Goal: Information Seeking & Learning: Learn about a topic

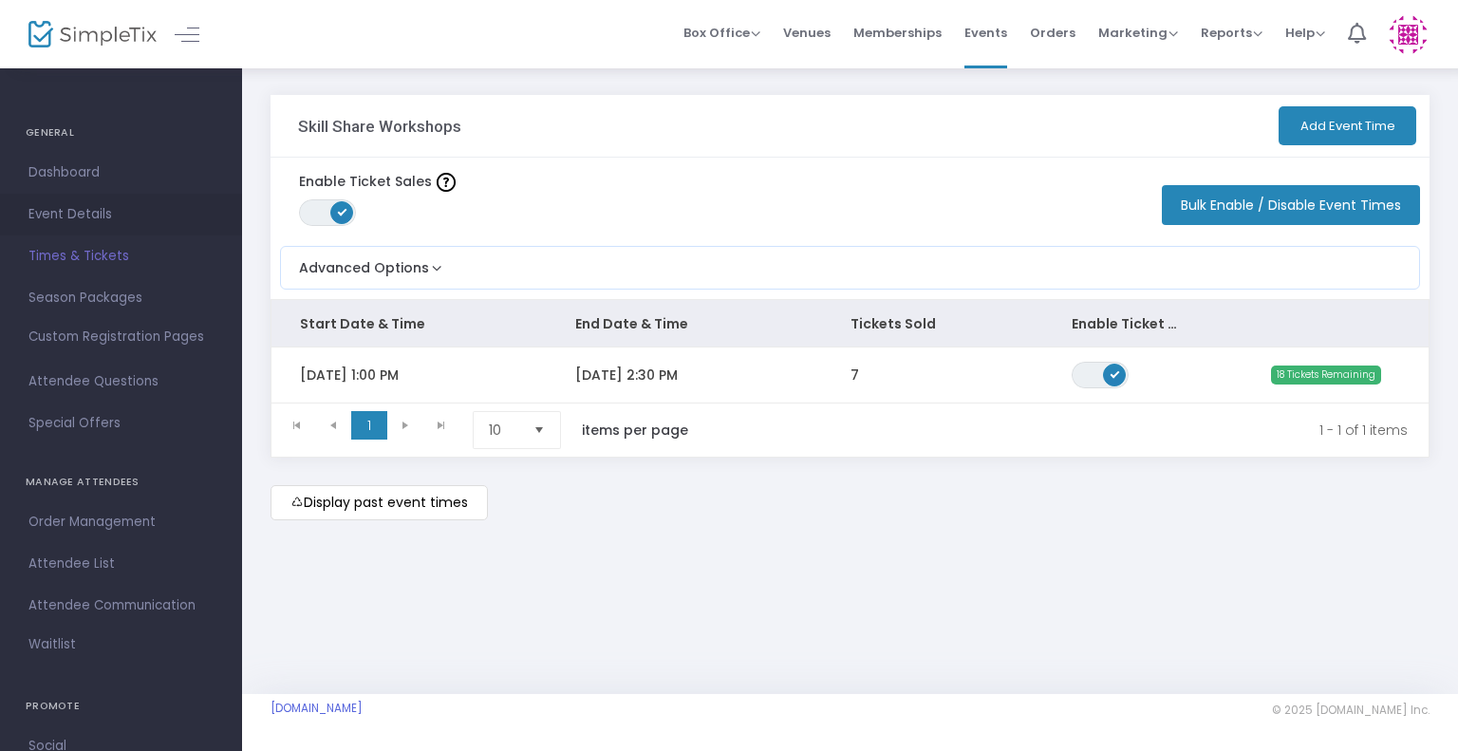
click at [79, 212] on span "Event Details" at bounding box center [120, 214] width 185 height 25
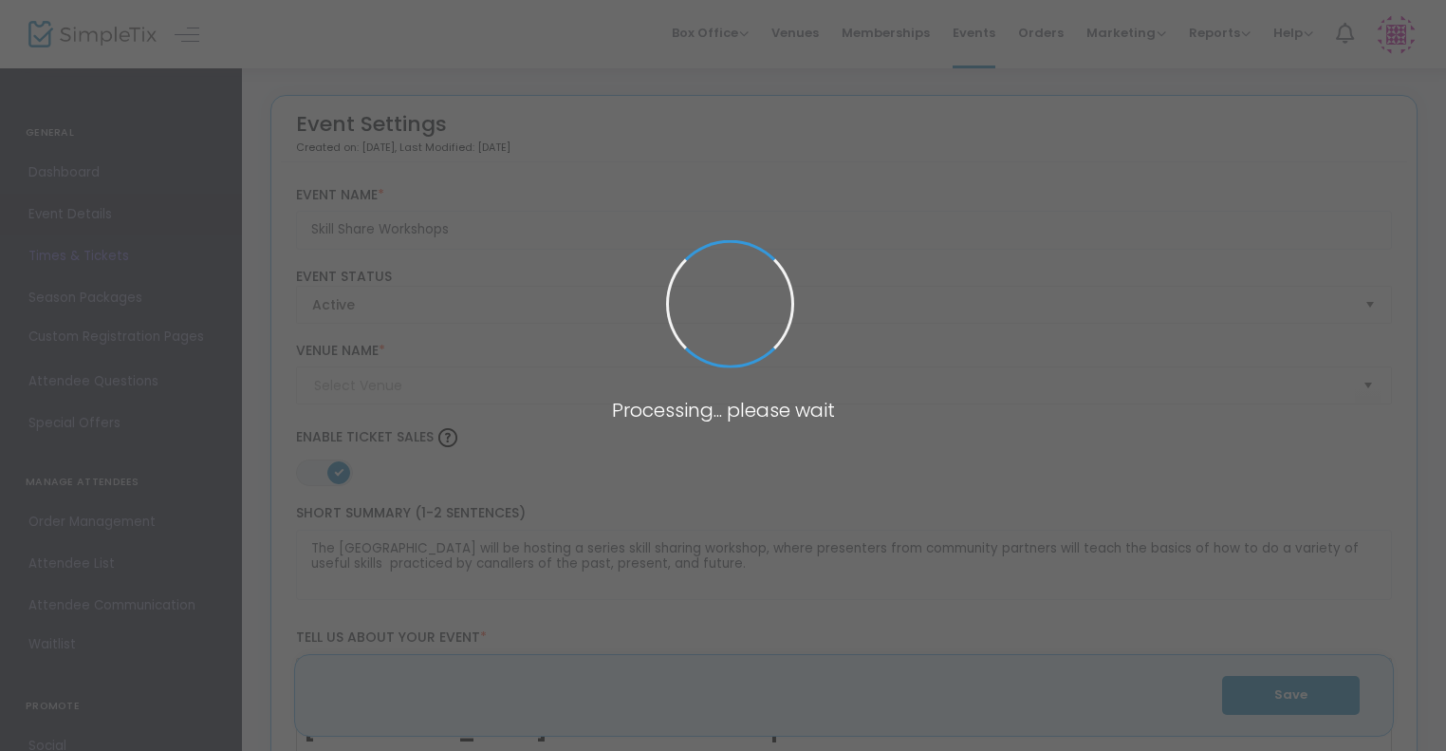
type input "[GEOGRAPHIC_DATA] ([GEOGRAPHIC_DATA])"
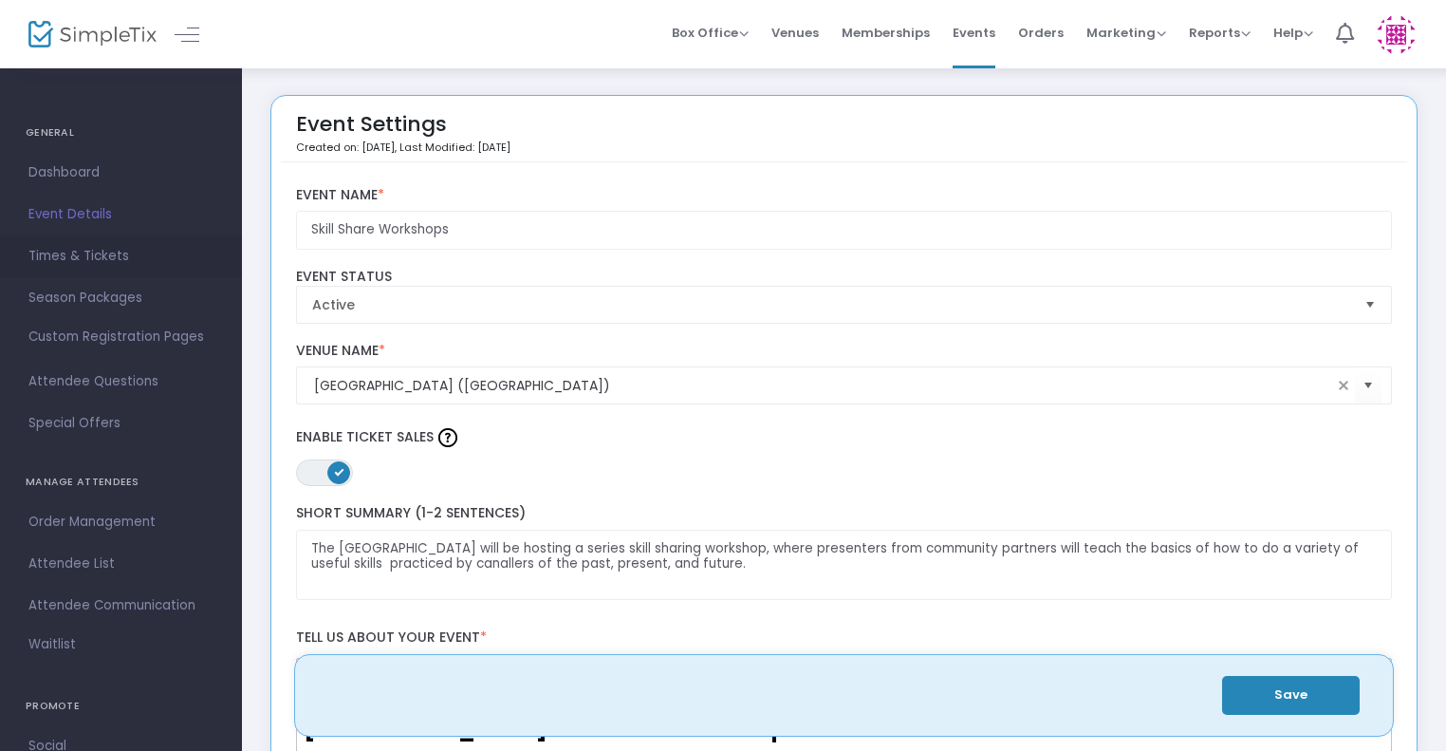
click at [72, 247] on span "Times & Tickets" at bounding box center [120, 256] width 185 height 25
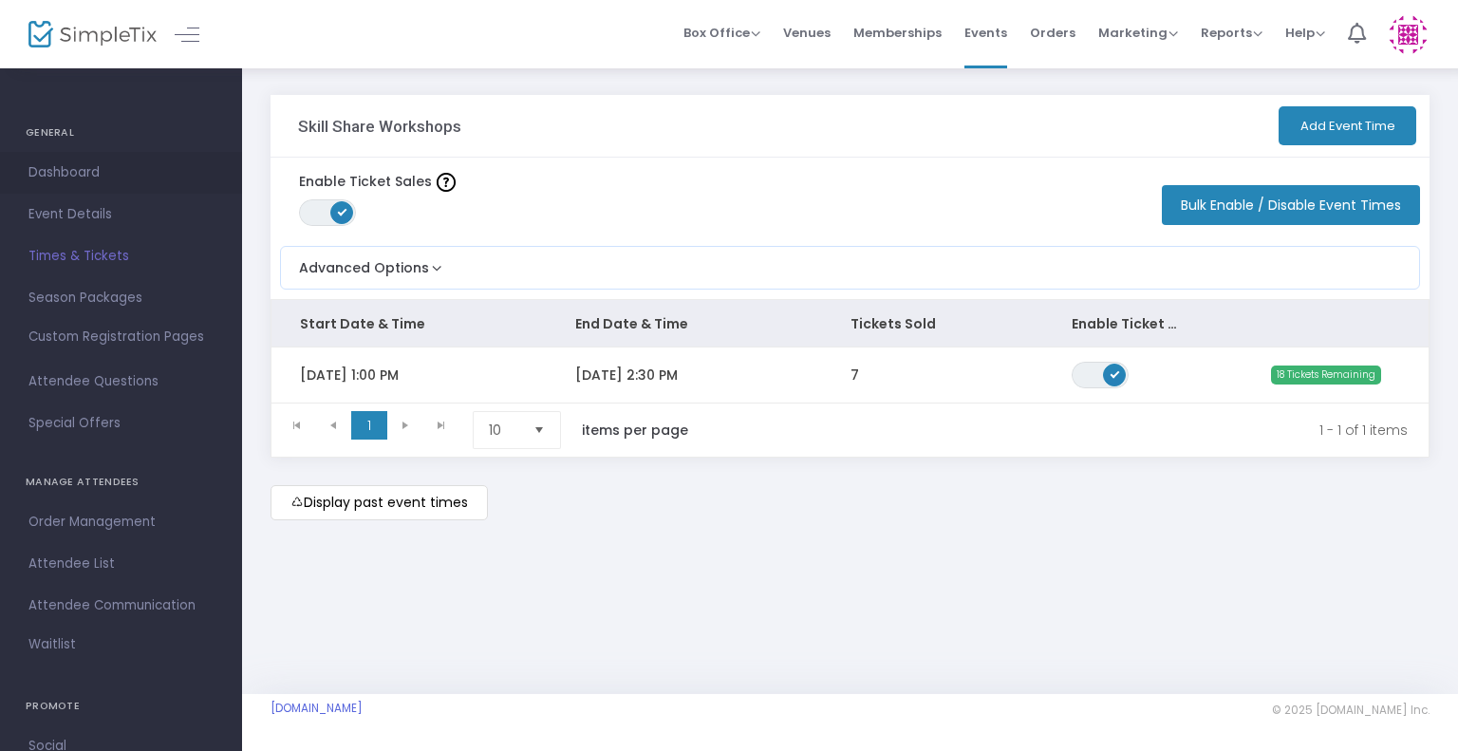
click at [65, 171] on span "Dashboard" at bounding box center [120, 172] width 185 height 25
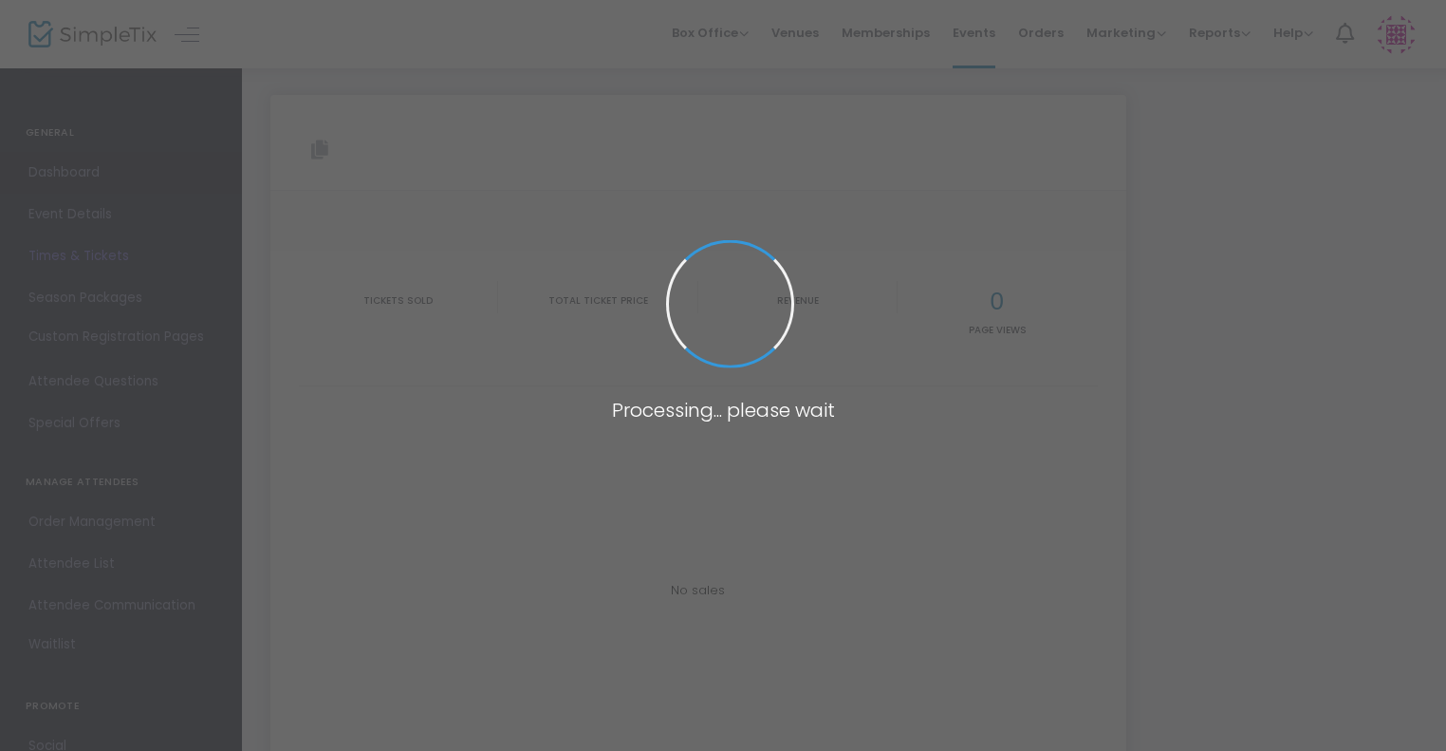
type input "[URL][DOMAIN_NAME]"
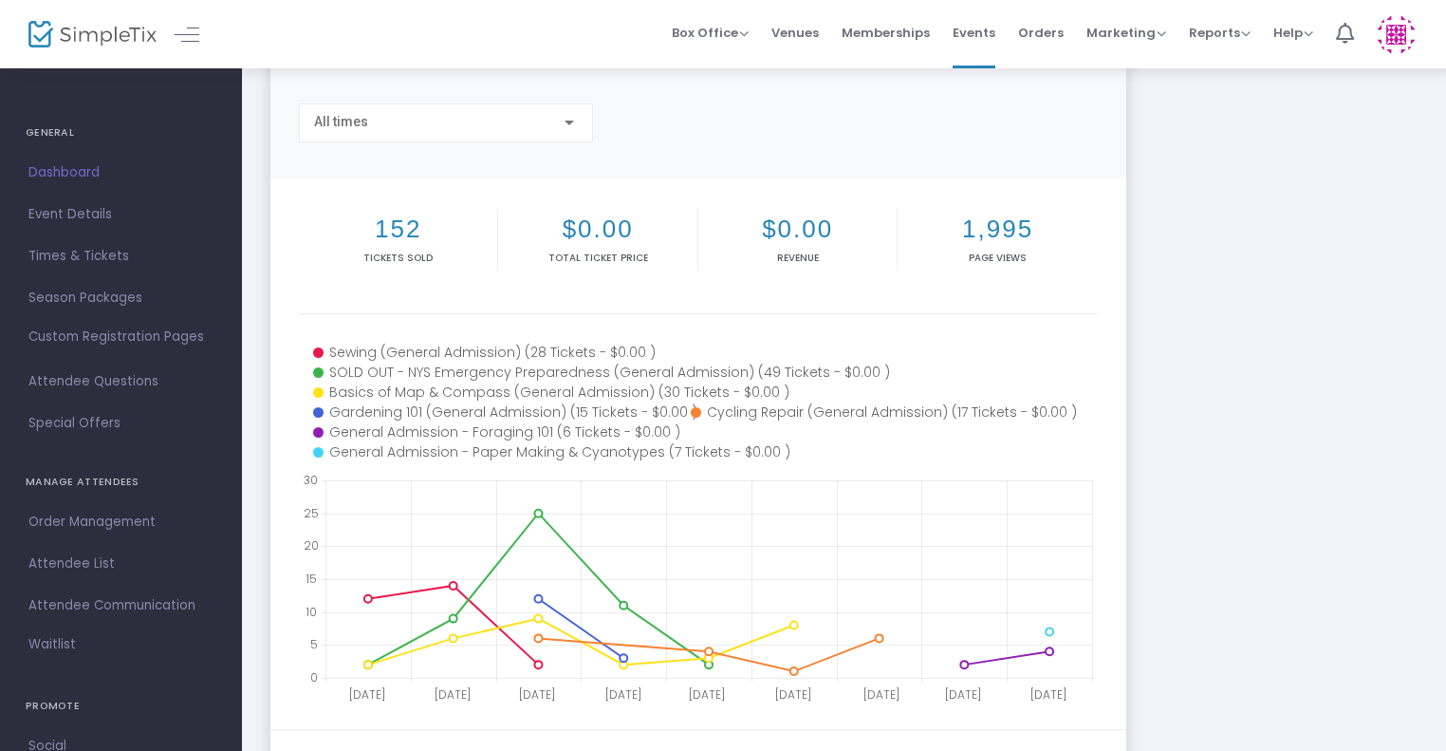
scroll to position [120, 0]
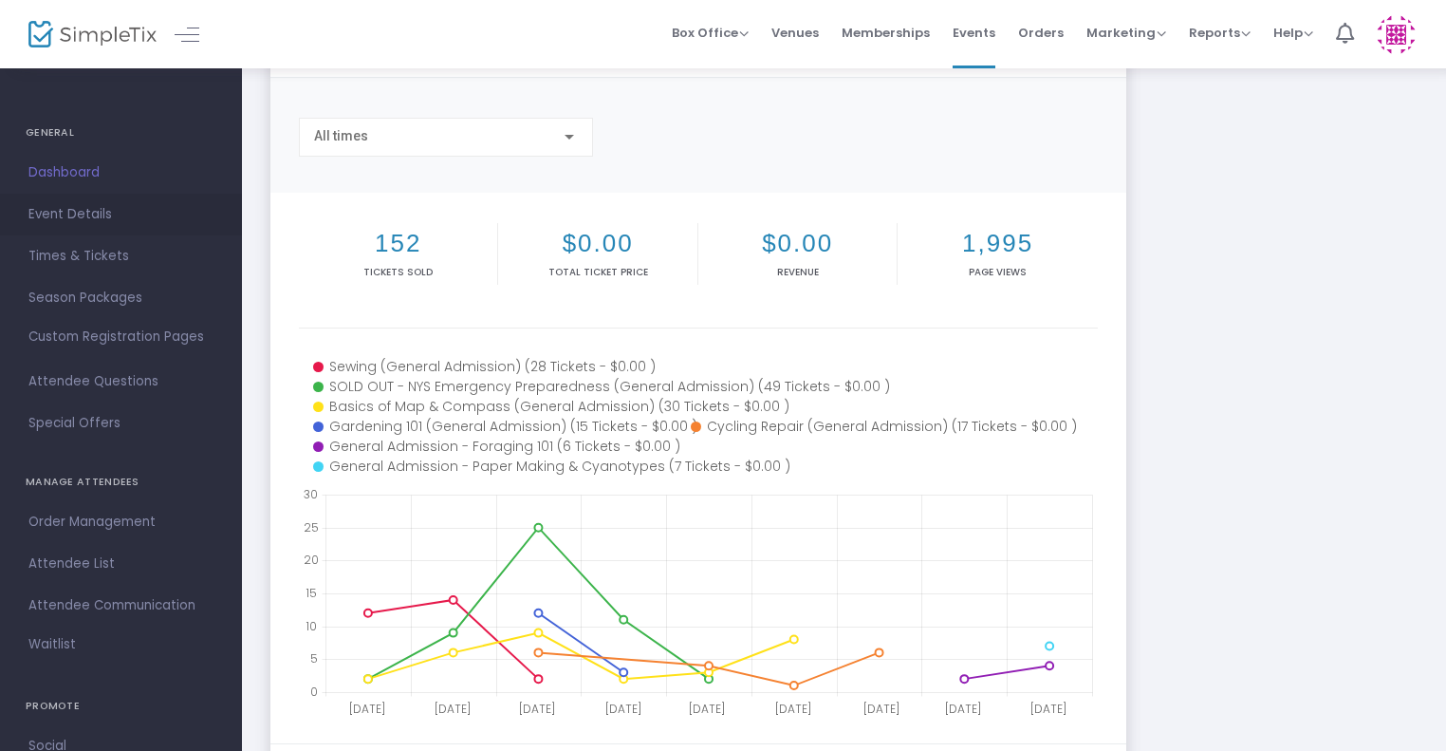
click at [79, 202] on span "Event Details" at bounding box center [120, 214] width 185 height 25
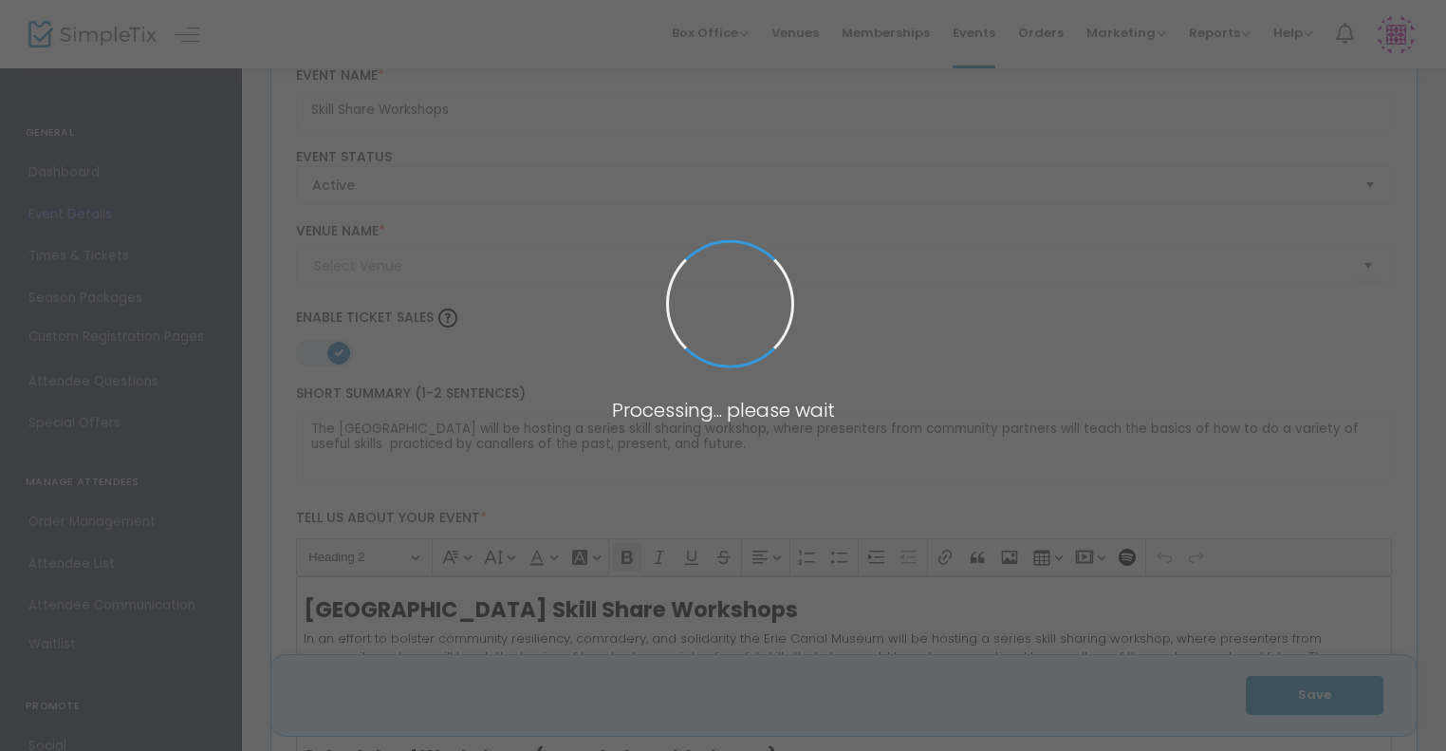
scroll to position [2765, 0]
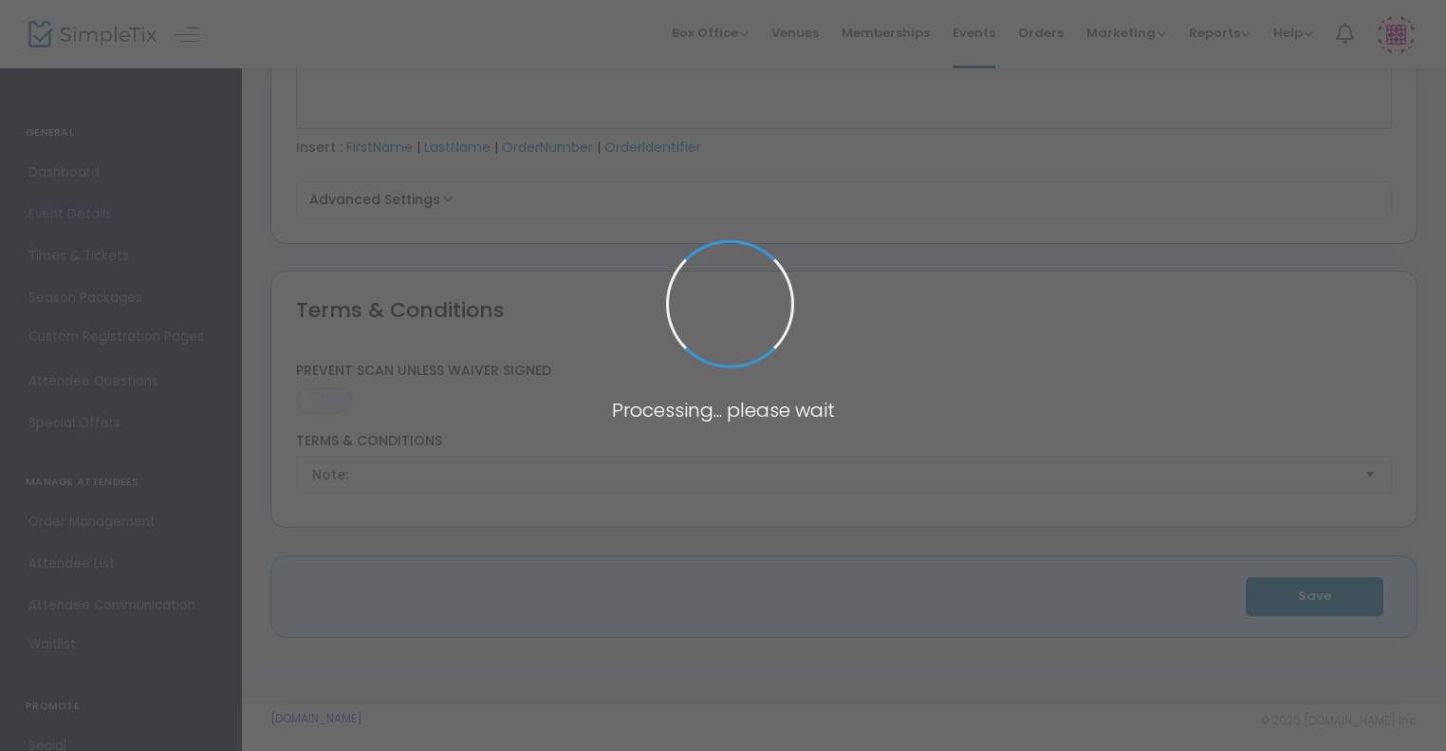
type input "[GEOGRAPHIC_DATA] ([GEOGRAPHIC_DATA])"
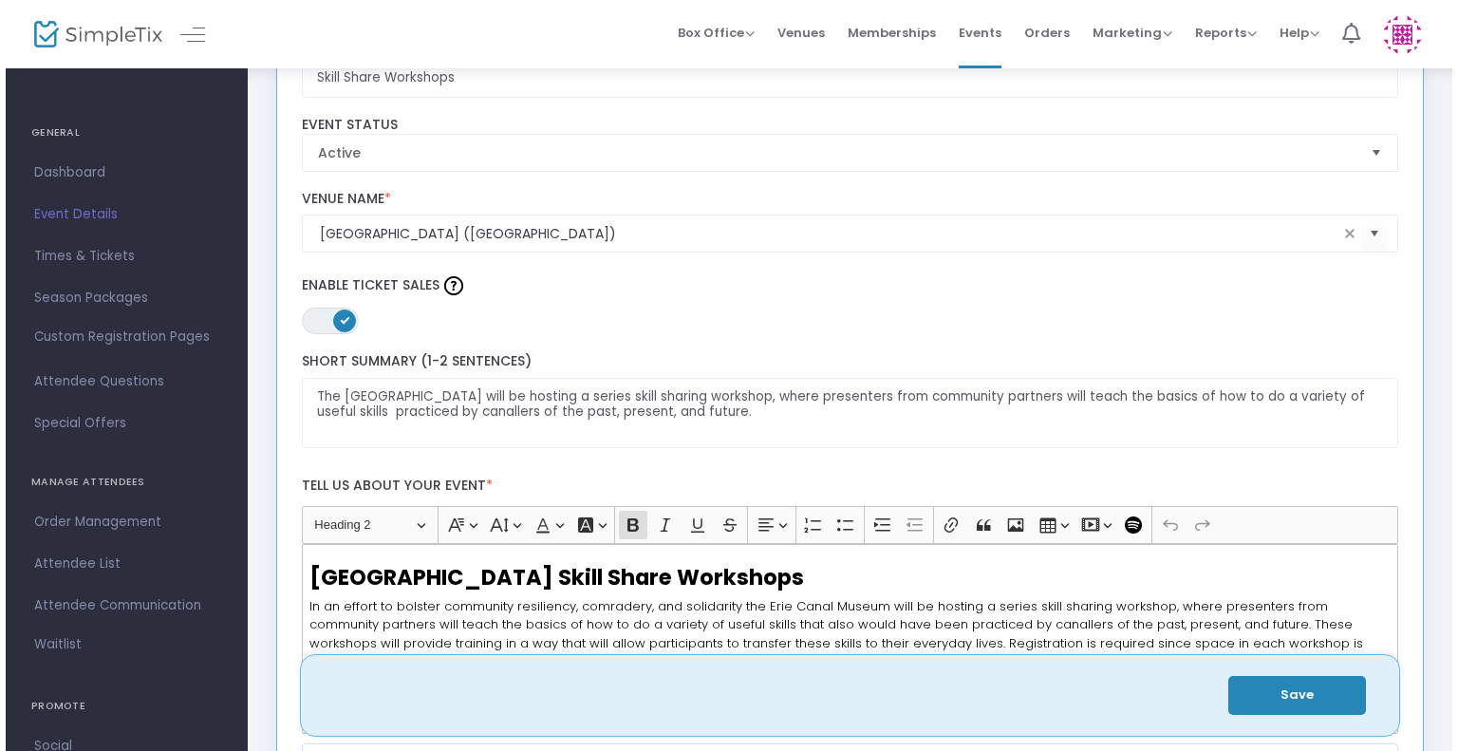
scroll to position [0, 0]
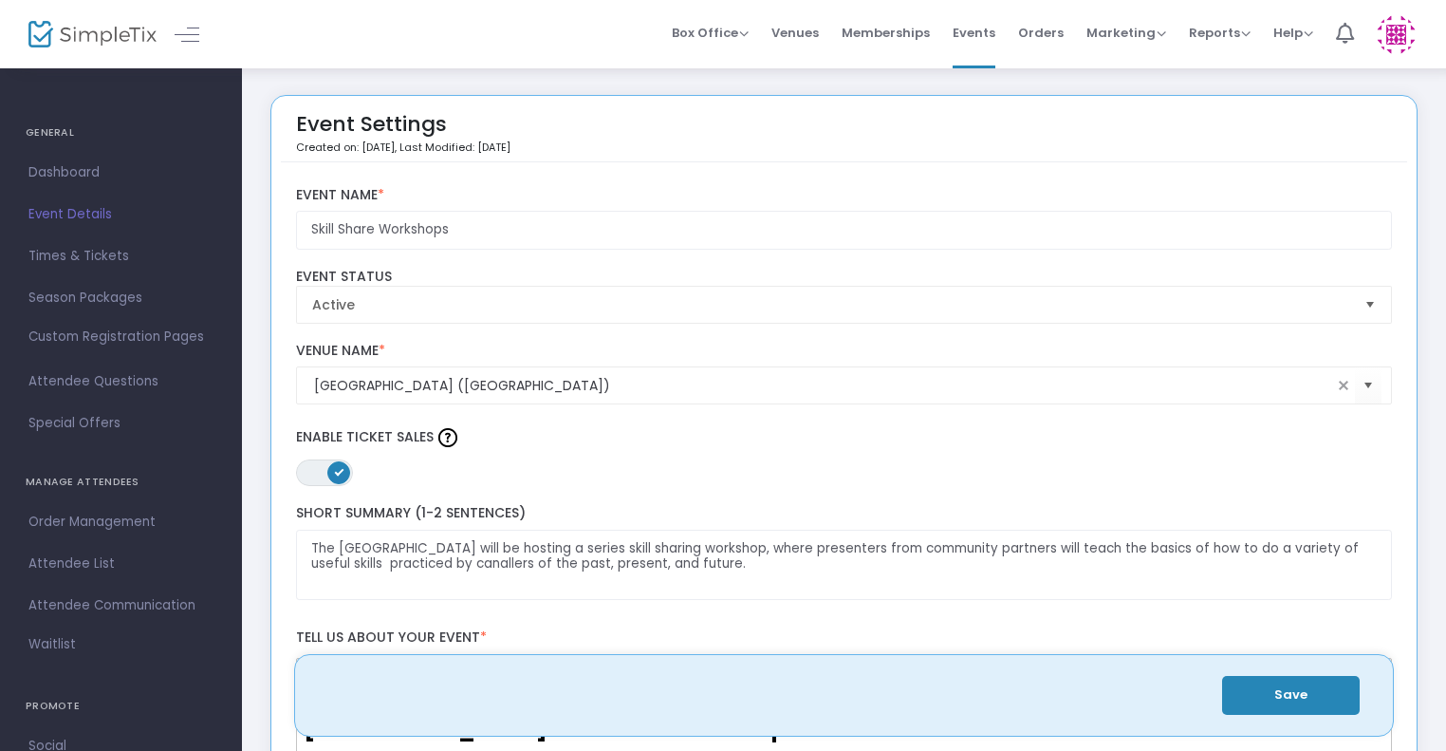
click at [102, 242] on link "Times & Tickets" at bounding box center [121, 256] width 242 height 42
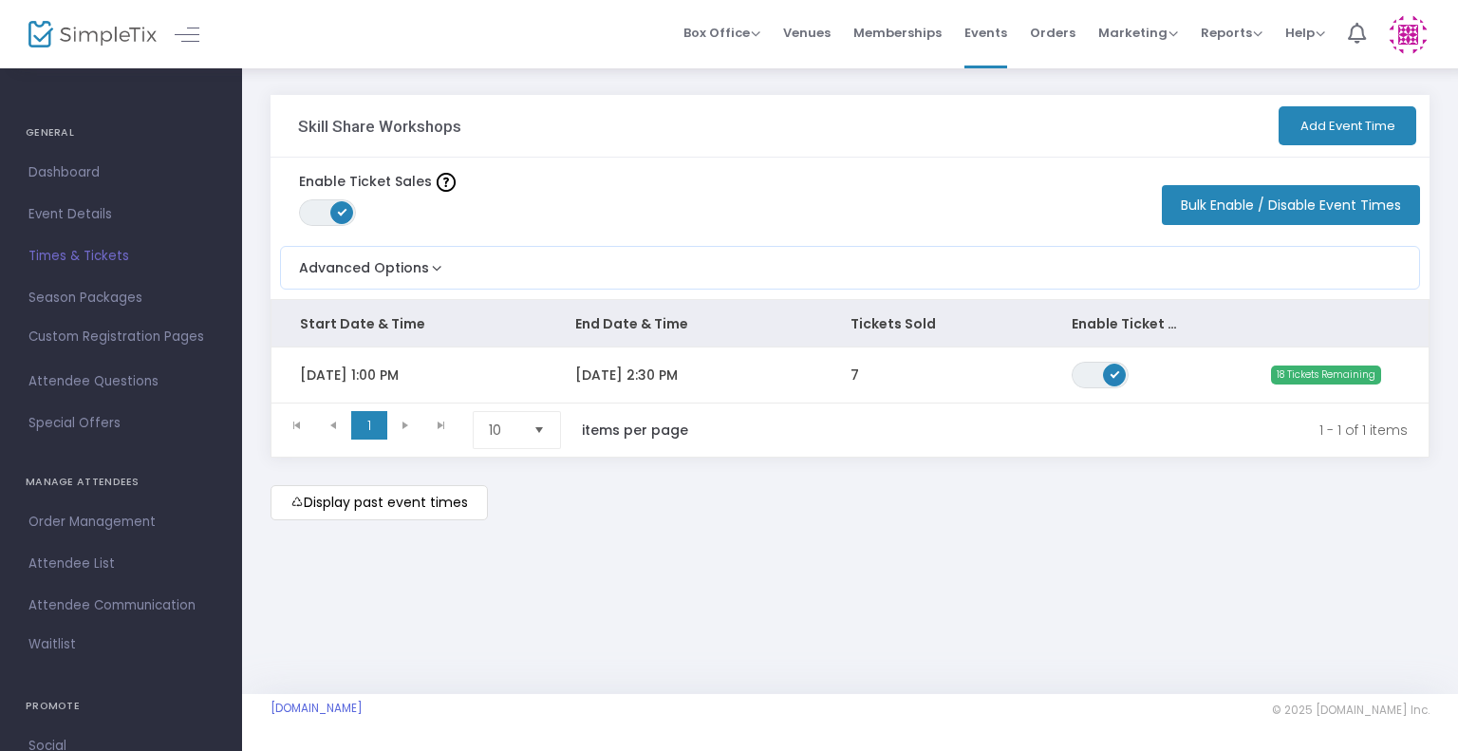
click at [403, 420] on kendo-pager-next-buttons at bounding box center [423, 430] width 72 height 38
click at [328, 420] on kendo-pager-prev-buttons at bounding box center [315, 430] width 72 height 38
click at [129, 221] on span "Event Details" at bounding box center [120, 214] width 185 height 25
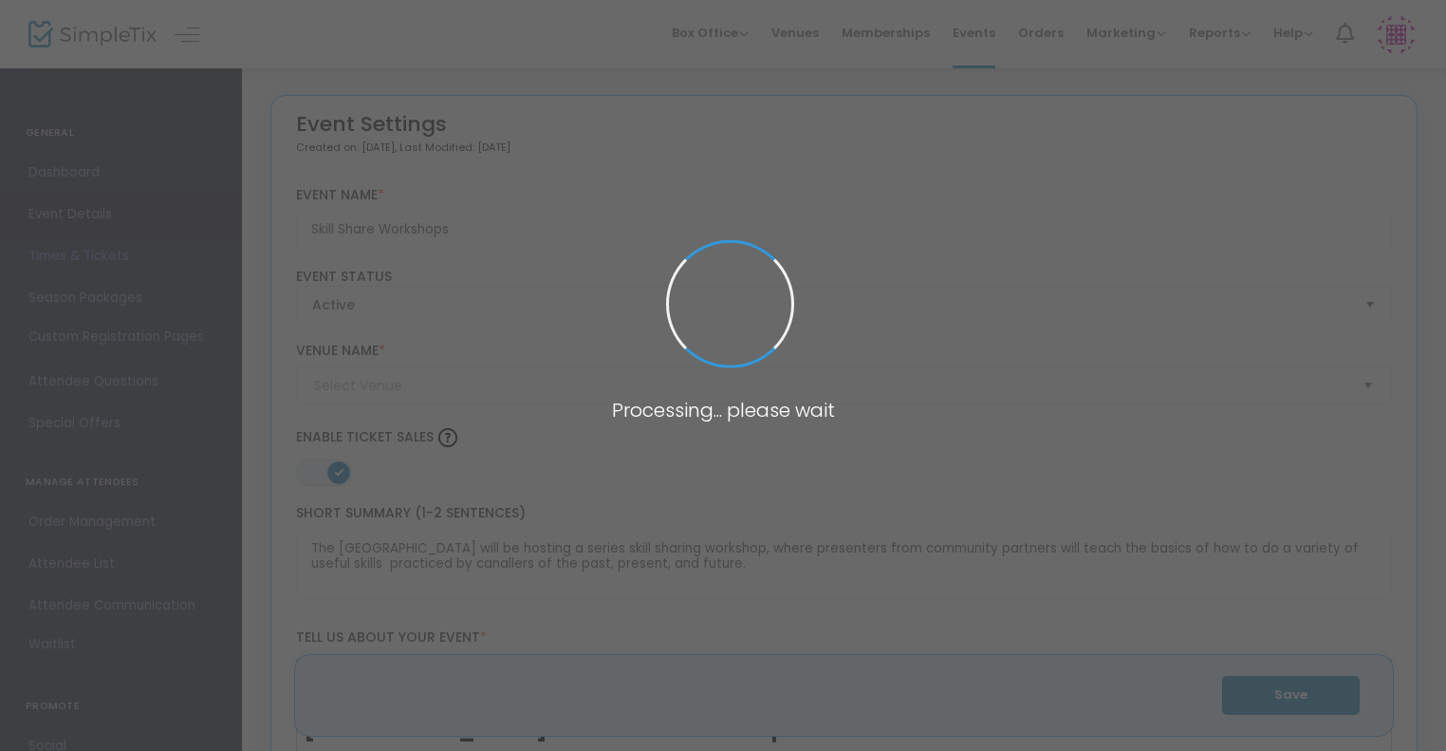
type input "[GEOGRAPHIC_DATA] ([GEOGRAPHIC_DATA])"
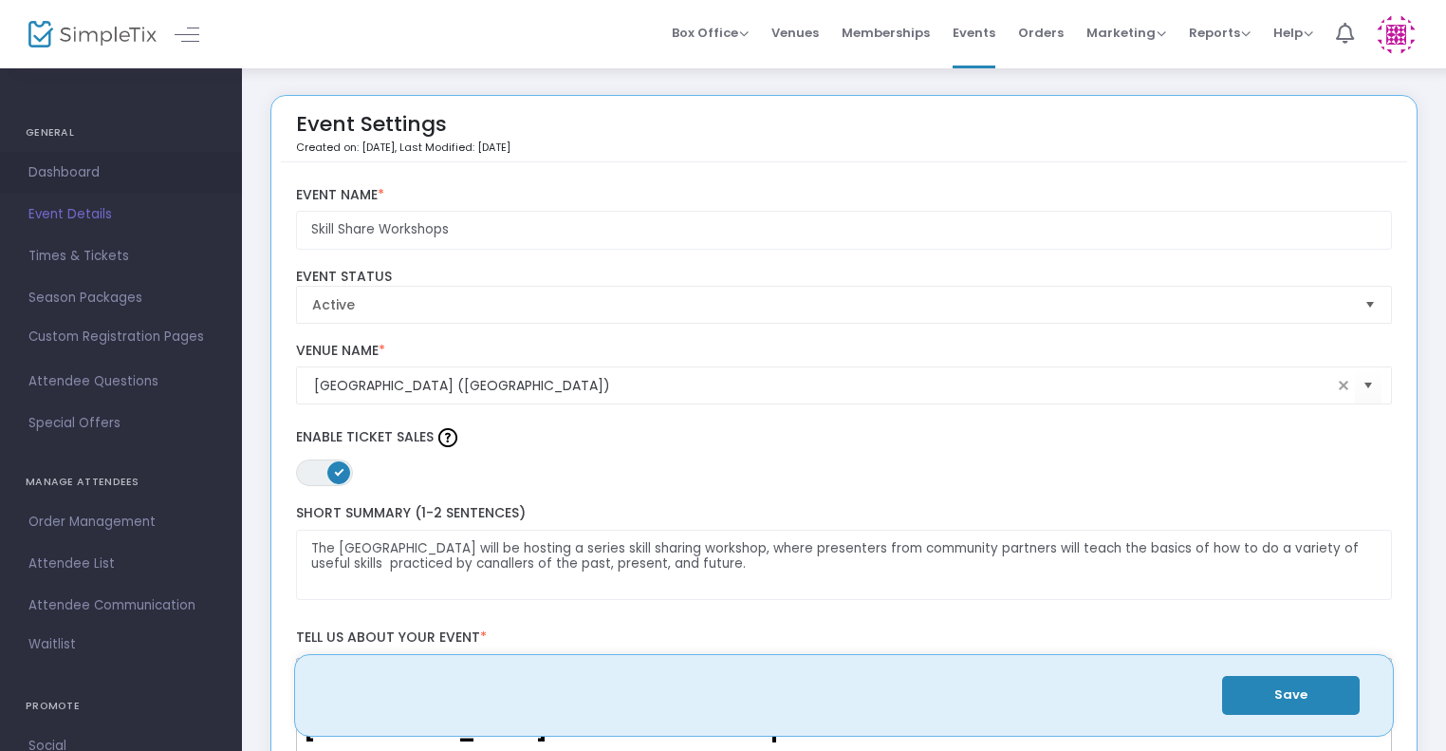
click at [111, 172] on span "Dashboard" at bounding box center [120, 172] width 185 height 25
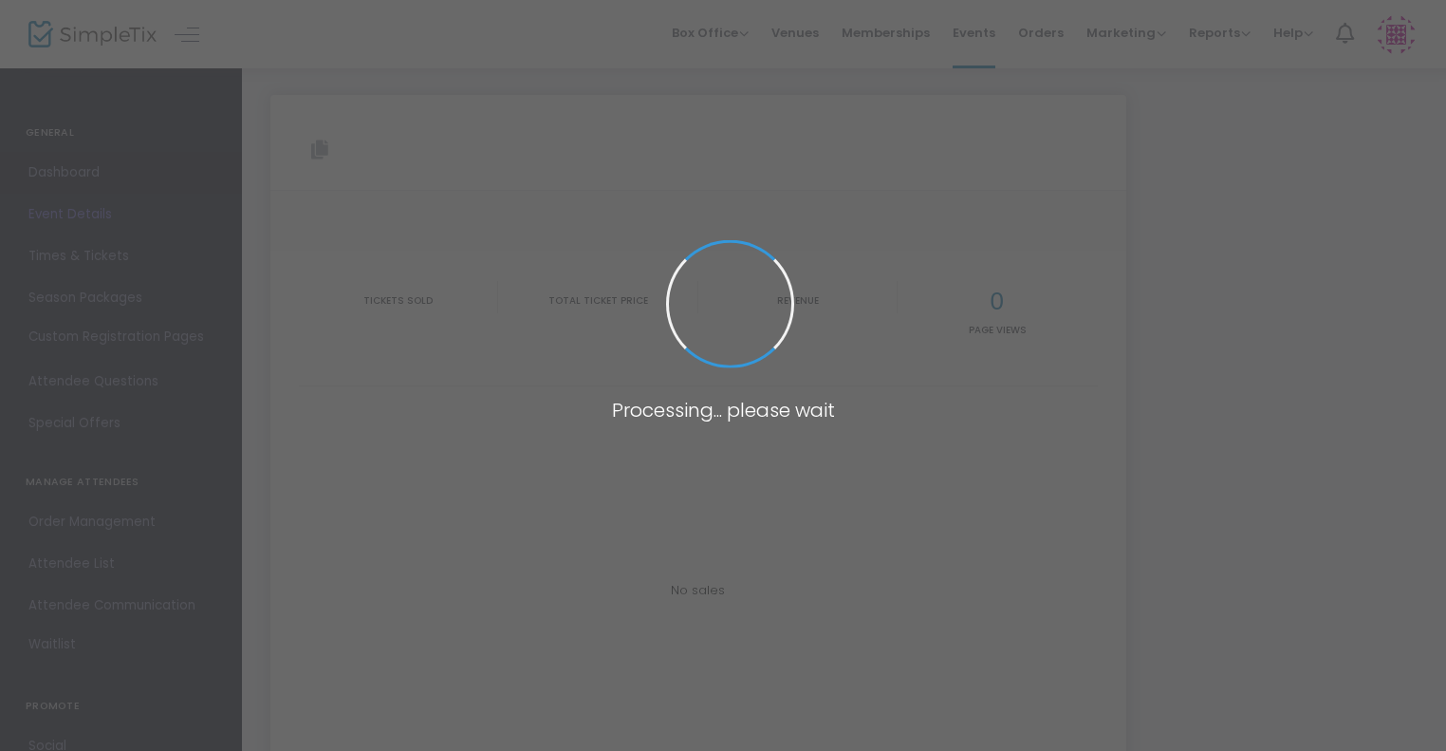
type input "[URL][DOMAIN_NAME]"
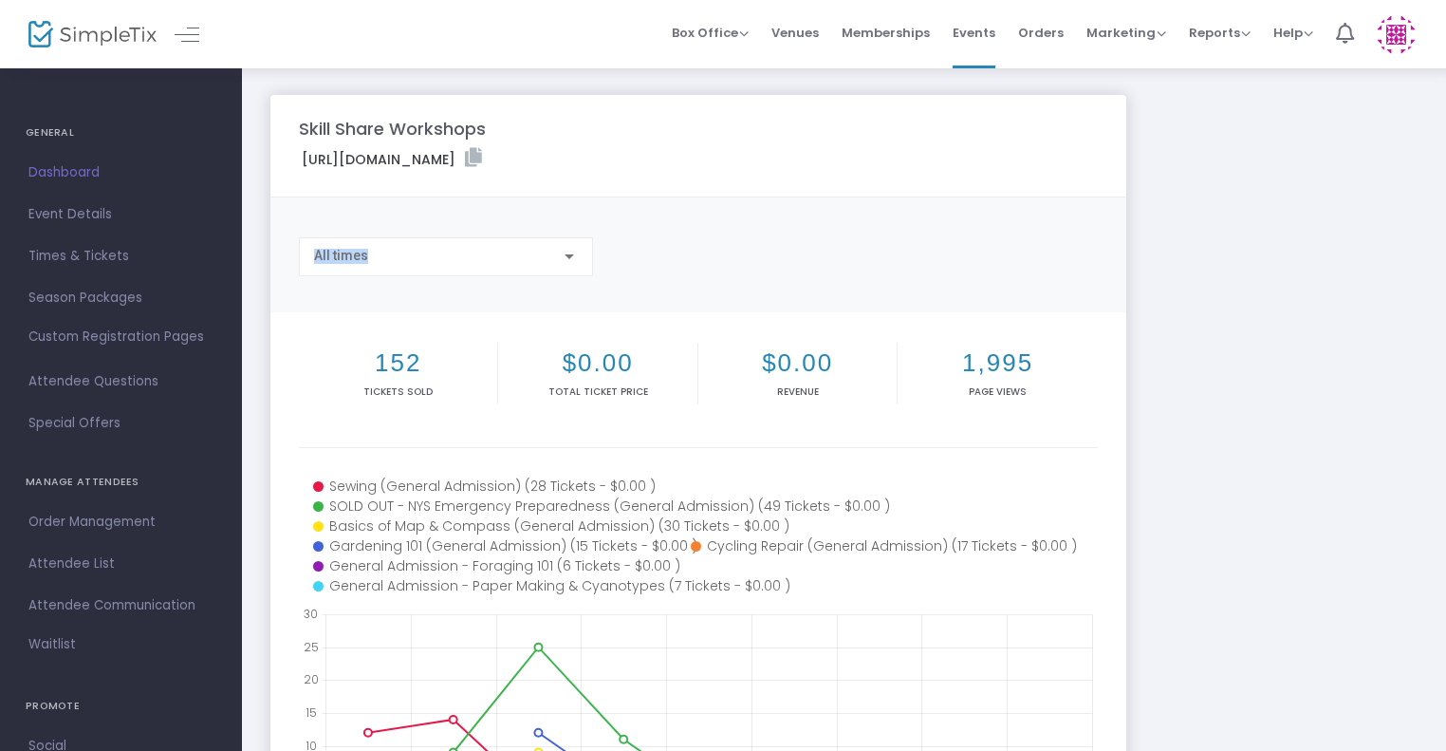
drag, startPoint x: 1445, startPoint y: 181, endPoint x: 1444, endPoint y: 279, distance: 97.7
click at [1444, 279] on div "Skill Share Workshops https://www.simpletix.com/e/skill-share-workshops-tickets…" at bounding box center [844, 585] width 1204 height 1039
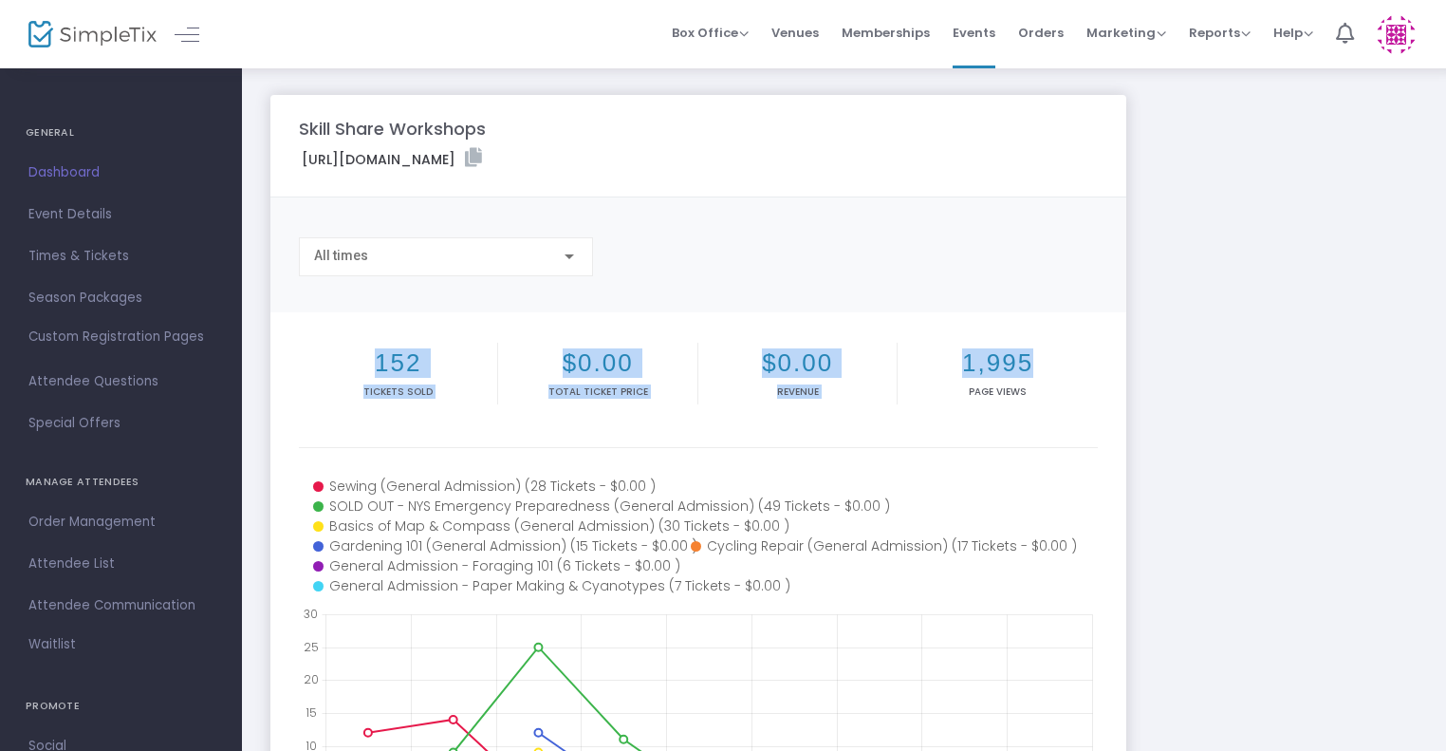
drag, startPoint x: 1444, startPoint y: 261, endPoint x: 1442, endPoint y: 361, distance: 99.7
click at [1442, 361] on div "Skill Share Workshops https://www.simpletix.com/e/skill-share-workshops-tickets…" at bounding box center [844, 585] width 1204 height 1039
click at [1378, 303] on div "Skill Share Workshops https://www.simpletix.com/e/skill-share-workshops-tickets…" at bounding box center [844, 567] width 1166 height 944
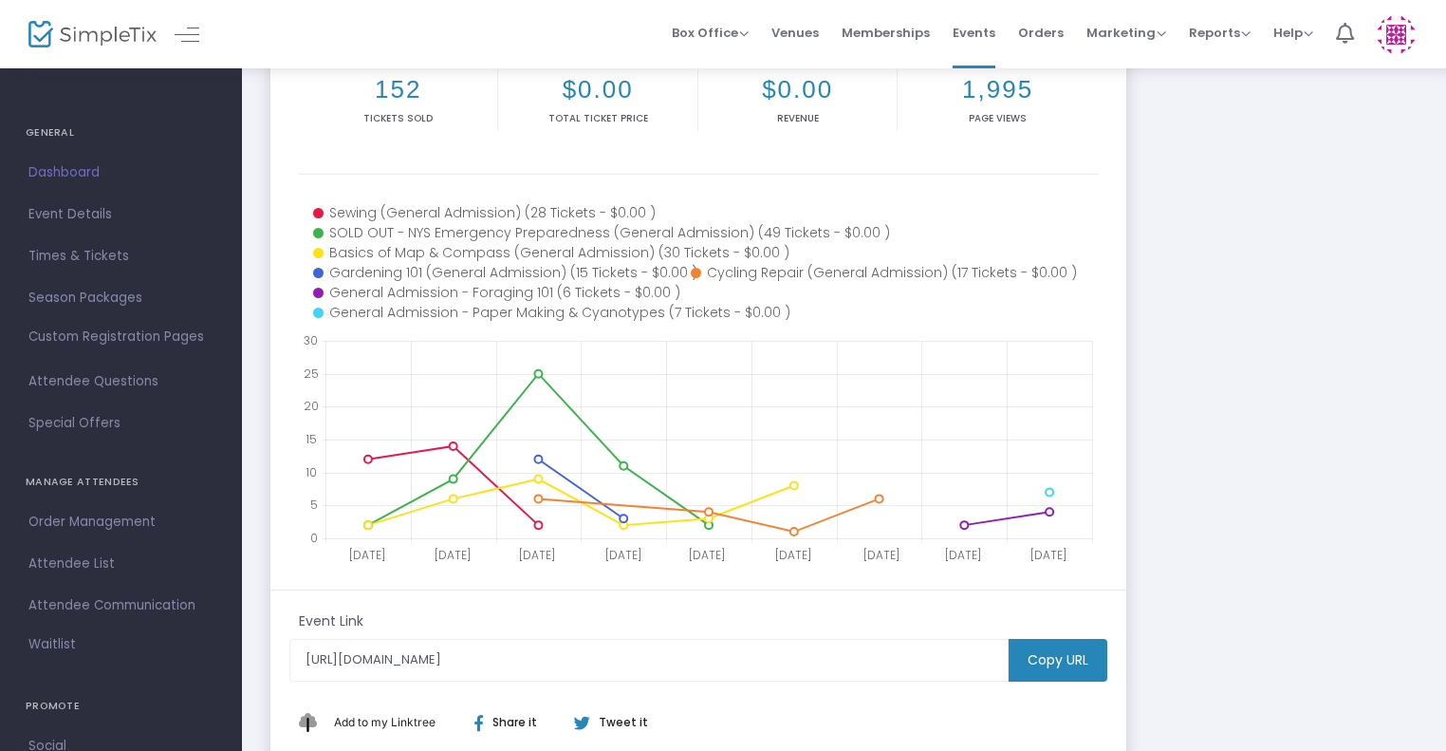
scroll to position [270, 0]
click at [80, 210] on span "Event Details" at bounding box center [120, 214] width 185 height 25
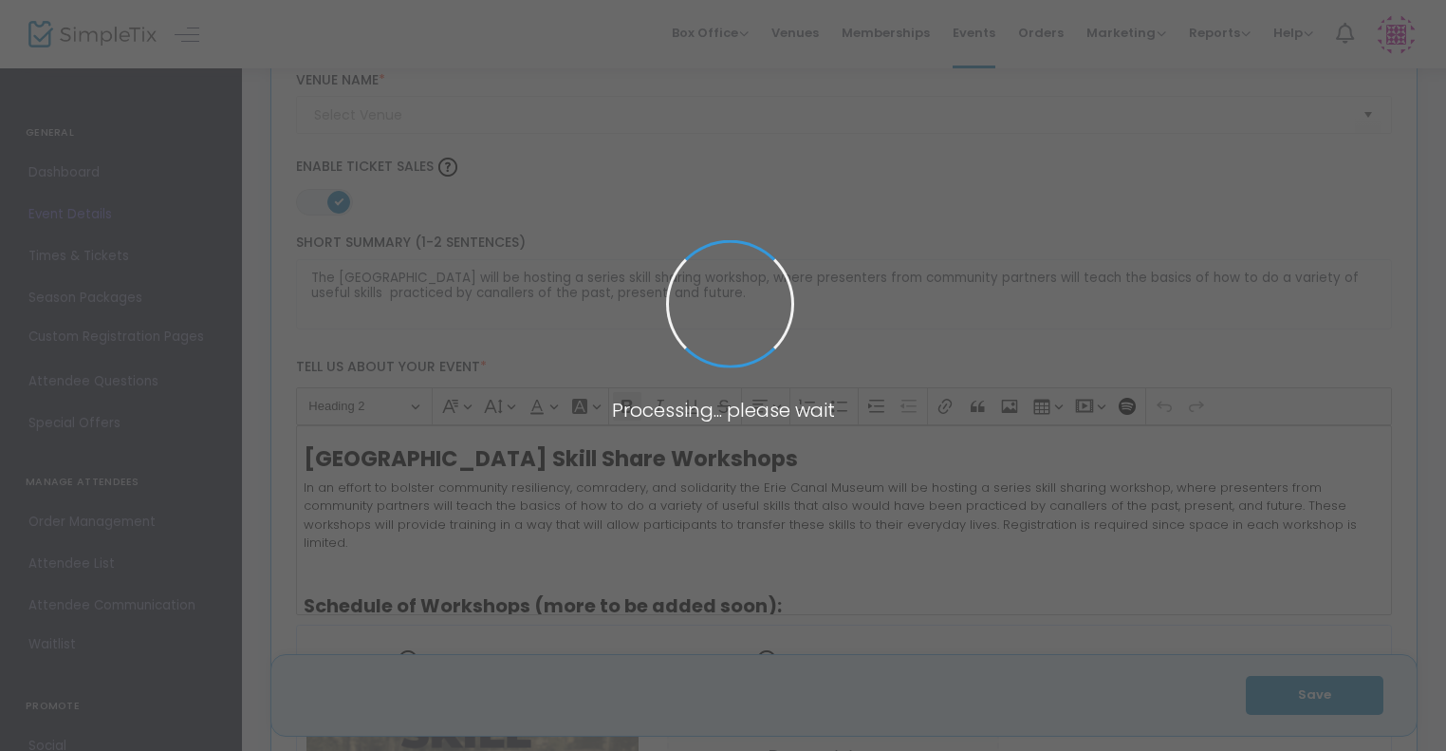
scroll to position [2765, 0]
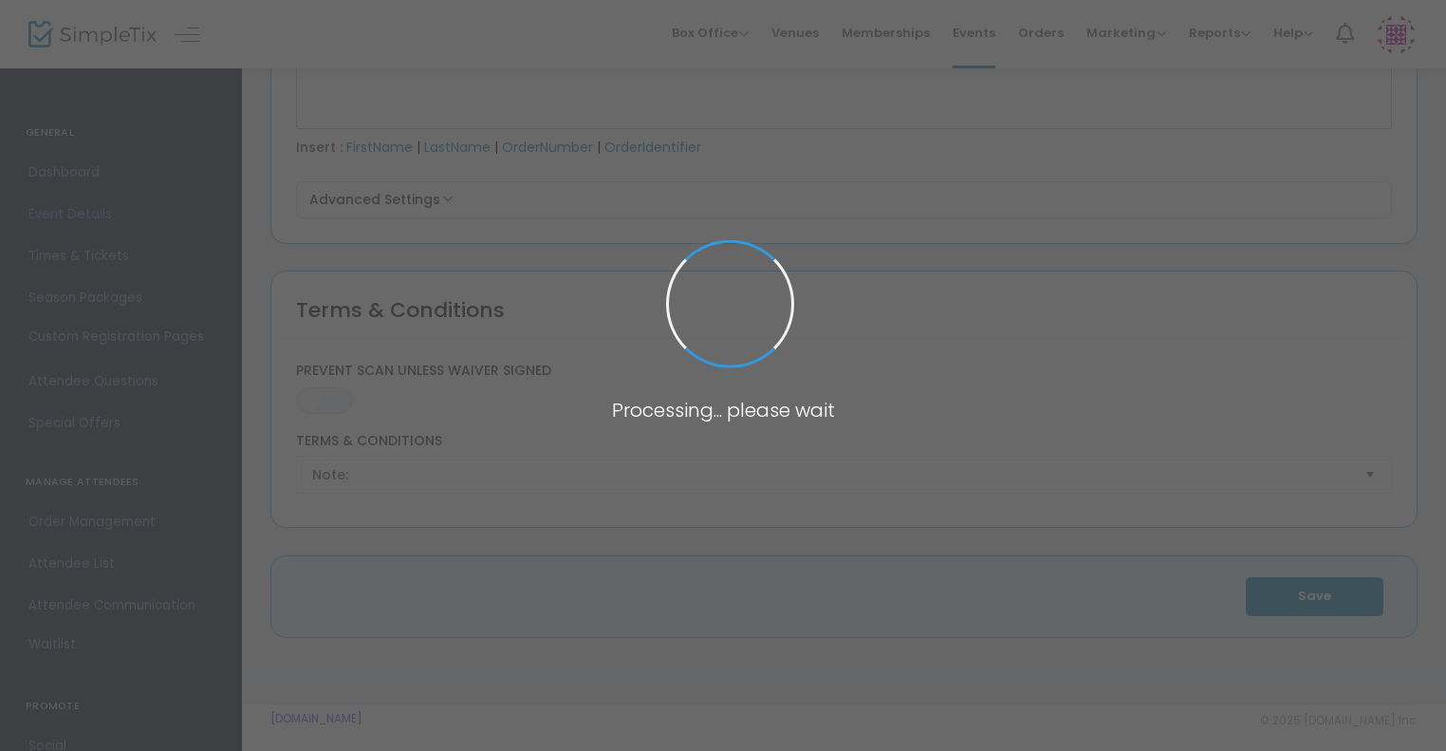
type input "[GEOGRAPHIC_DATA] ([GEOGRAPHIC_DATA])"
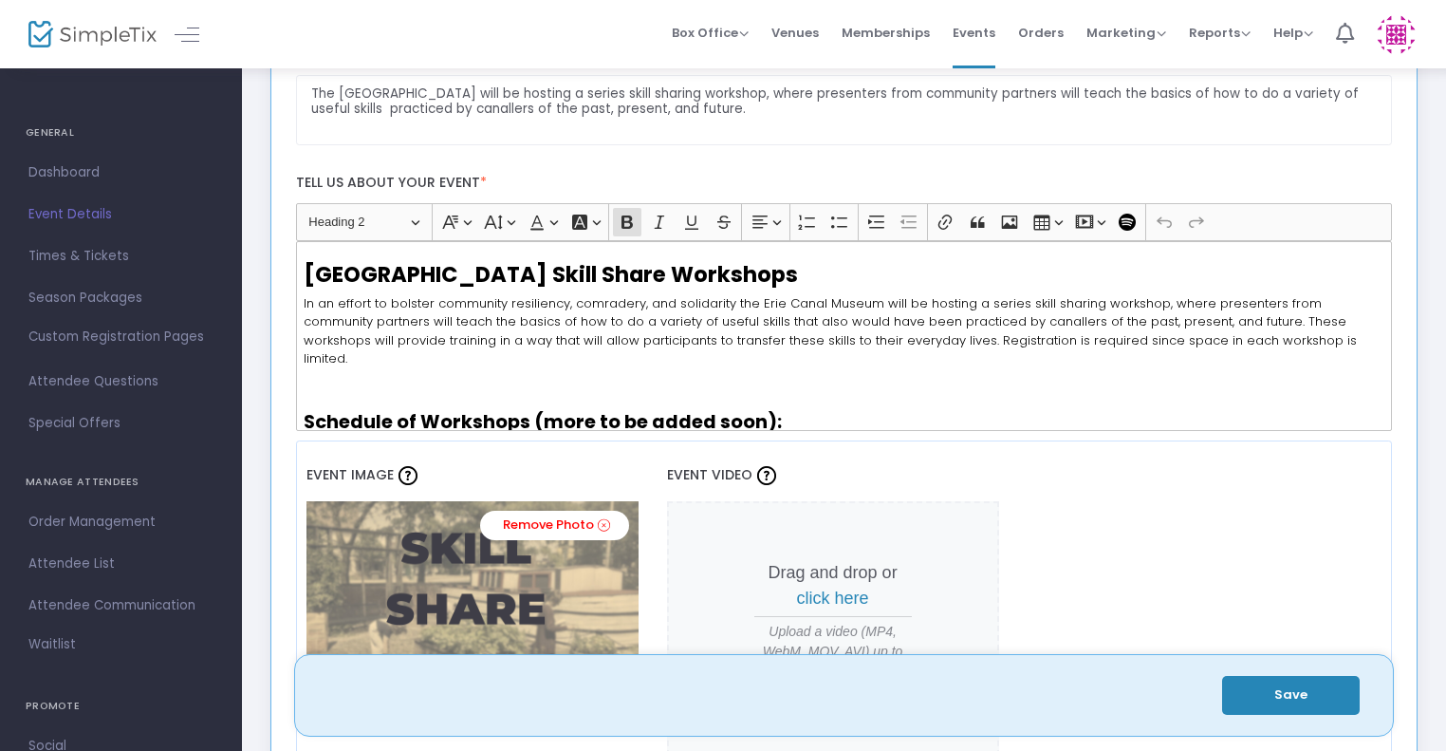
scroll to position [586, 0]
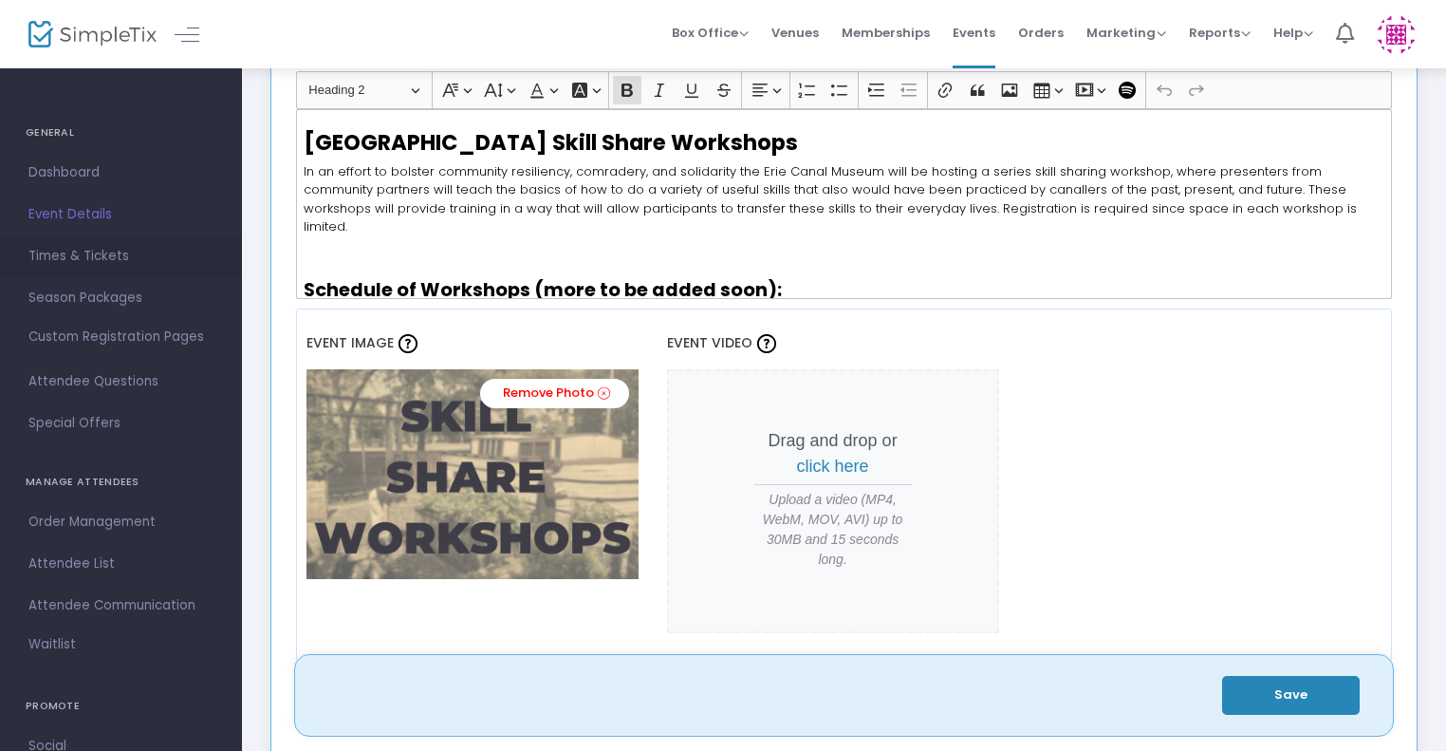
click at [106, 254] on span "Times & Tickets" at bounding box center [120, 256] width 185 height 25
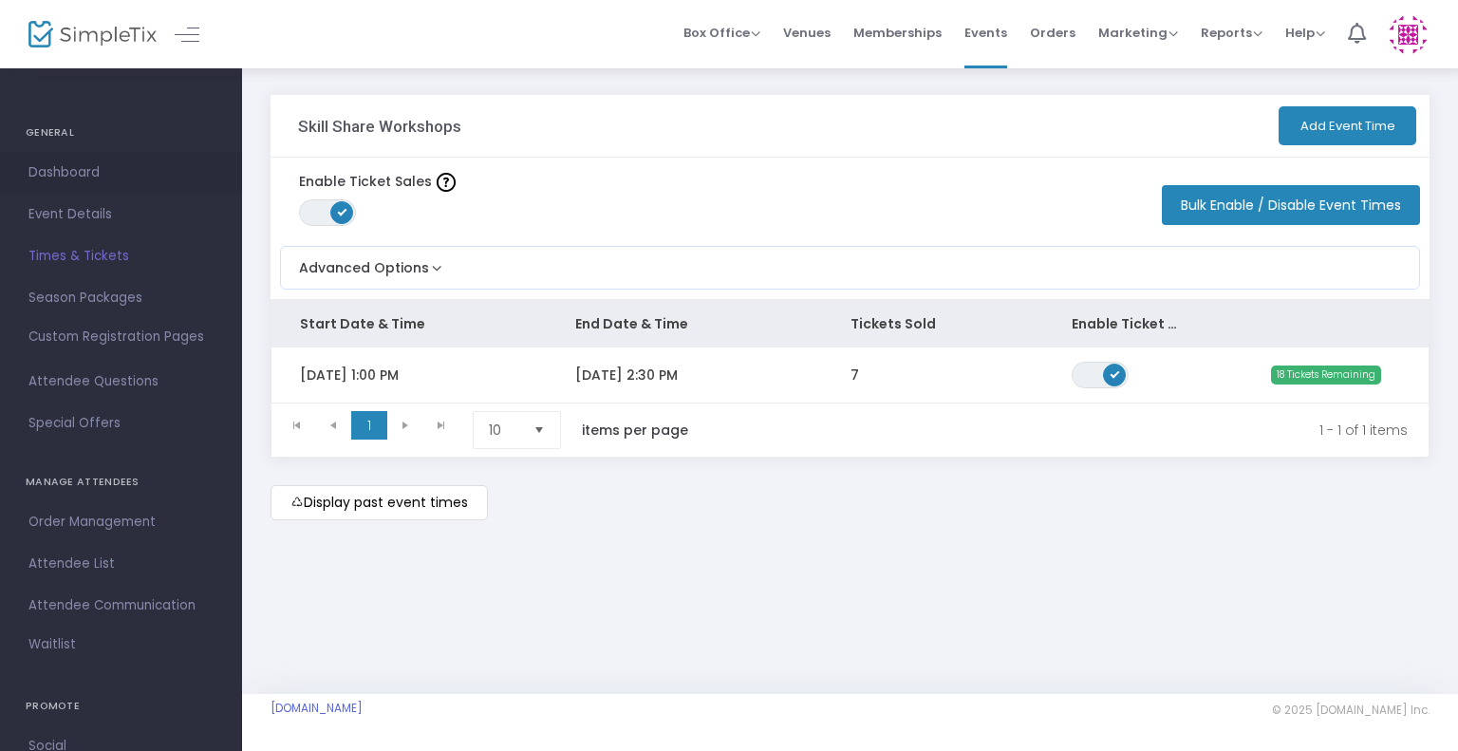
click at [71, 169] on span "Dashboard" at bounding box center [120, 172] width 185 height 25
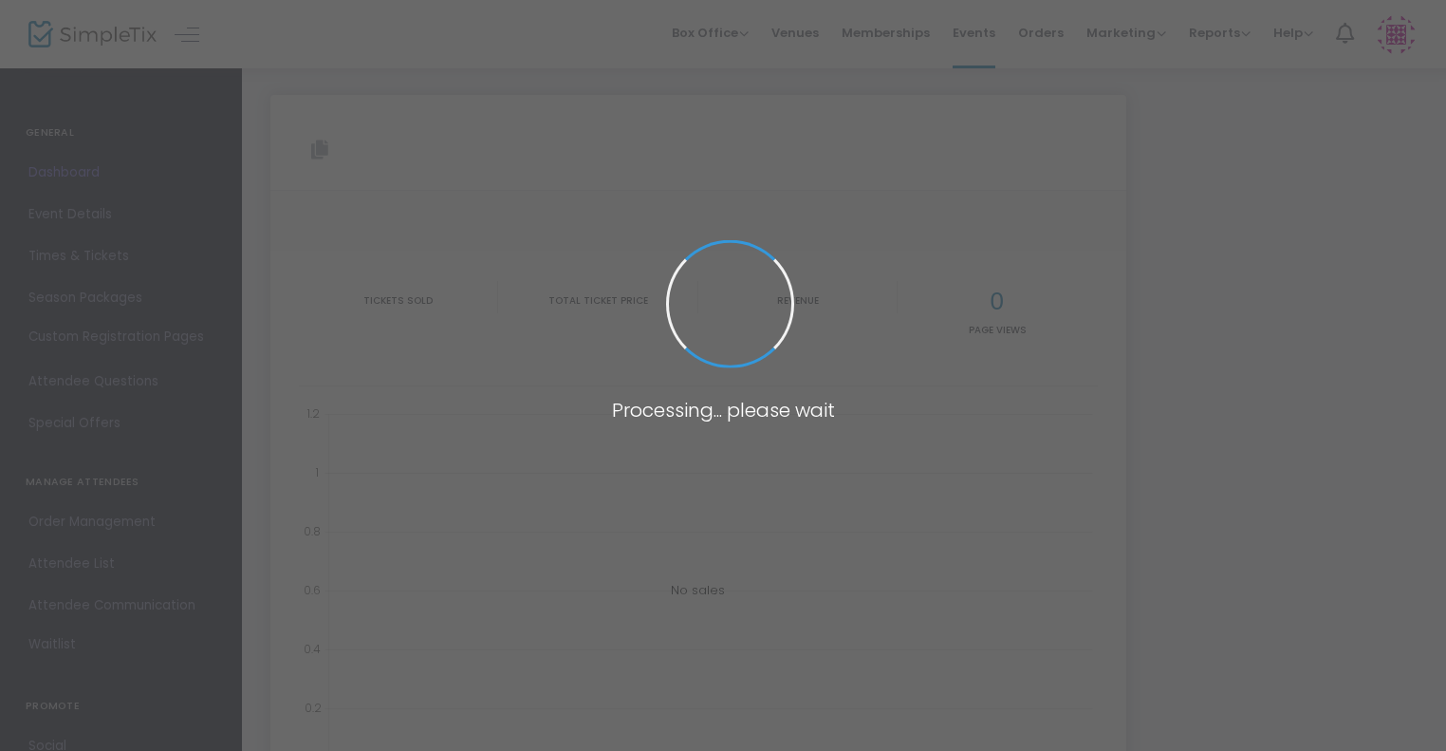
type input "[URL][DOMAIN_NAME]"
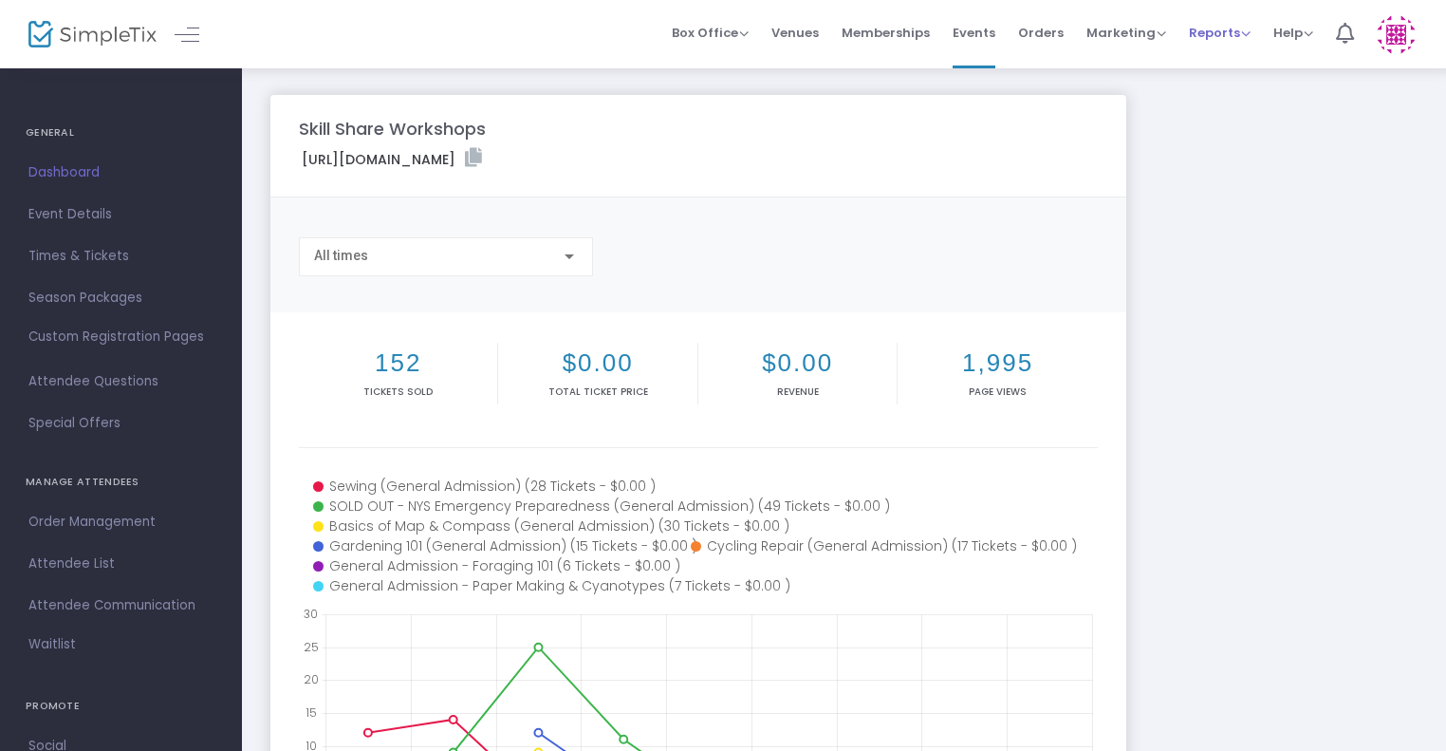
click at [1216, 32] on span "Reports" at bounding box center [1220, 33] width 62 height 18
click at [1217, 54] on li "Analytics" at bounding box center [1250, 64] width 123 height 37
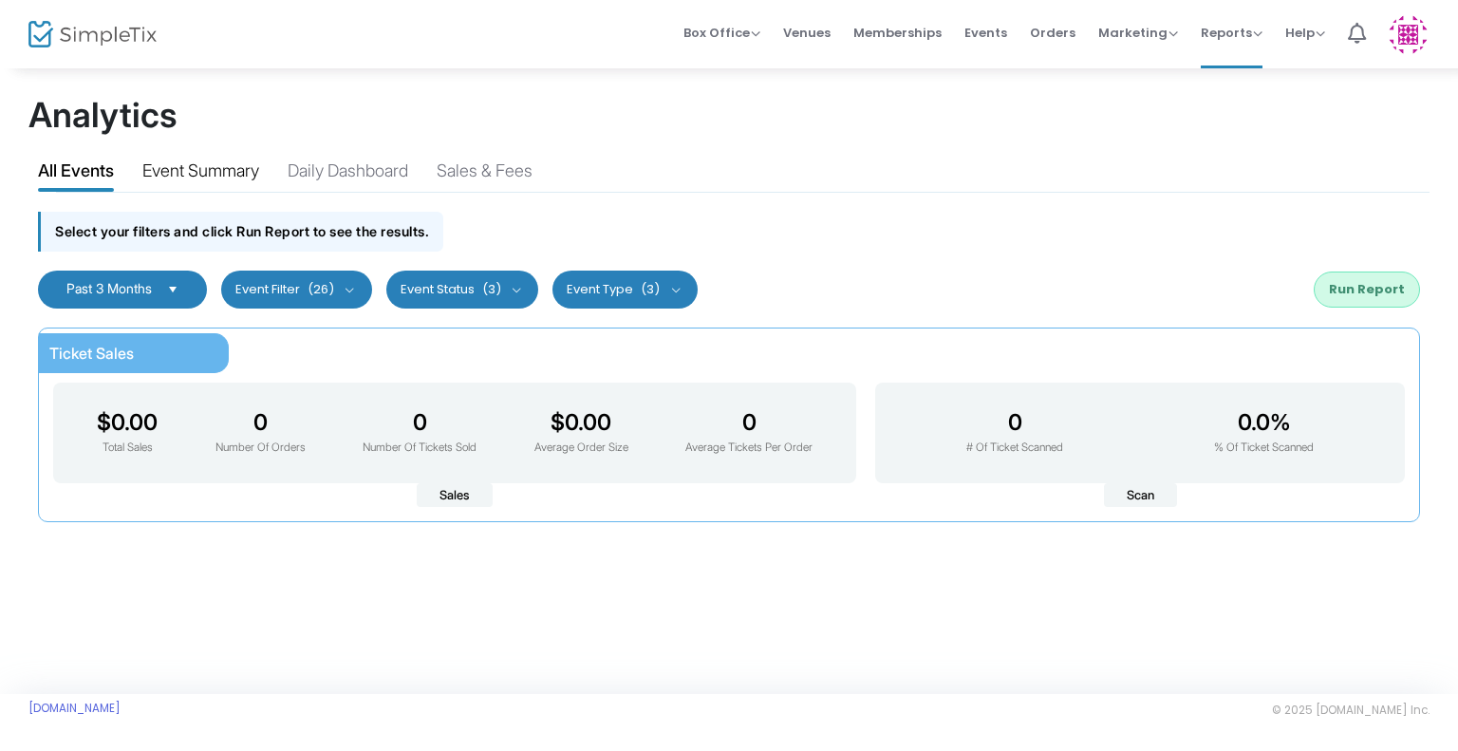
click at [216, 169] on div "Event Summary" at bounding box center [200, 174] width 117 height 33
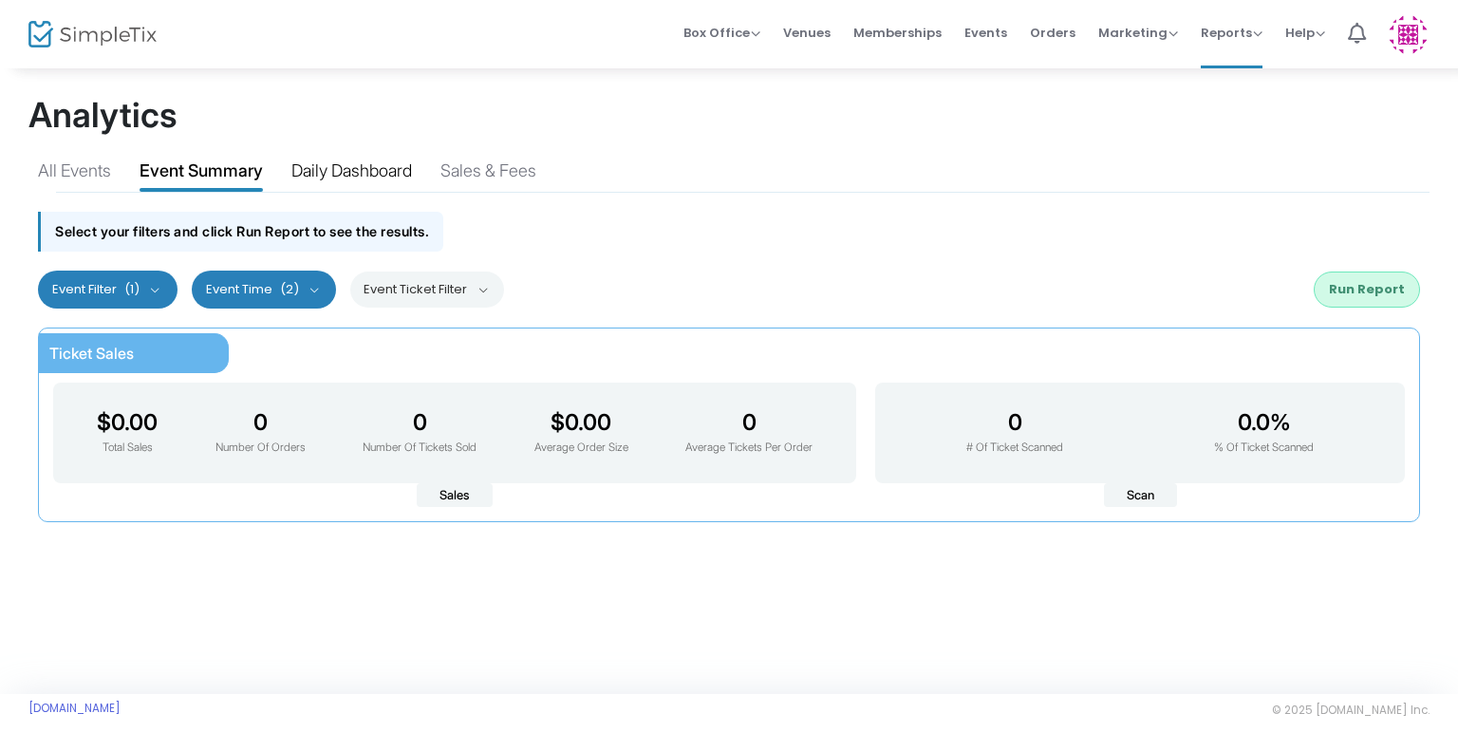
click at [322, 176] on div "Daily Dashboard" at bounding box center [351, 174] width 121 height 33
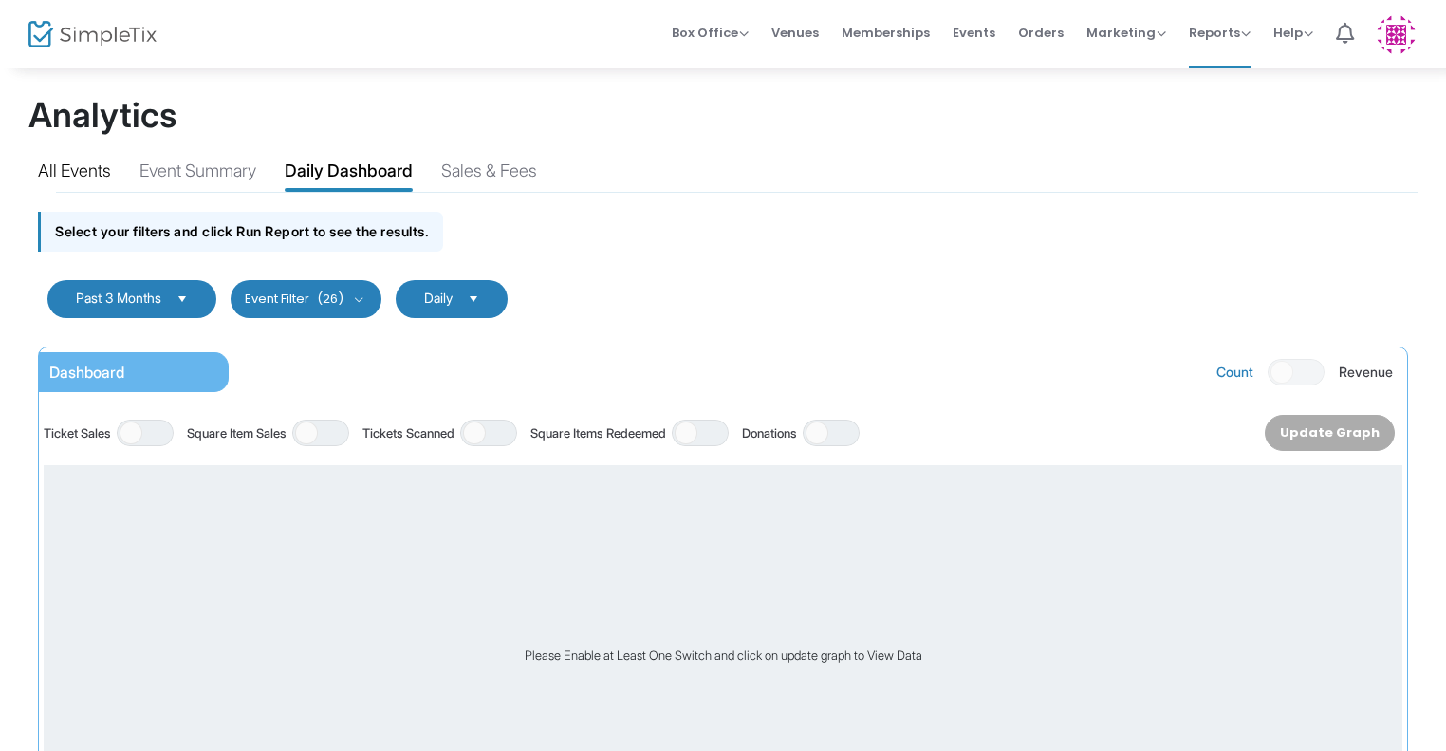
click at [90, 171] on div "All Events" at bounding box center [74, 174] width 73 height 33
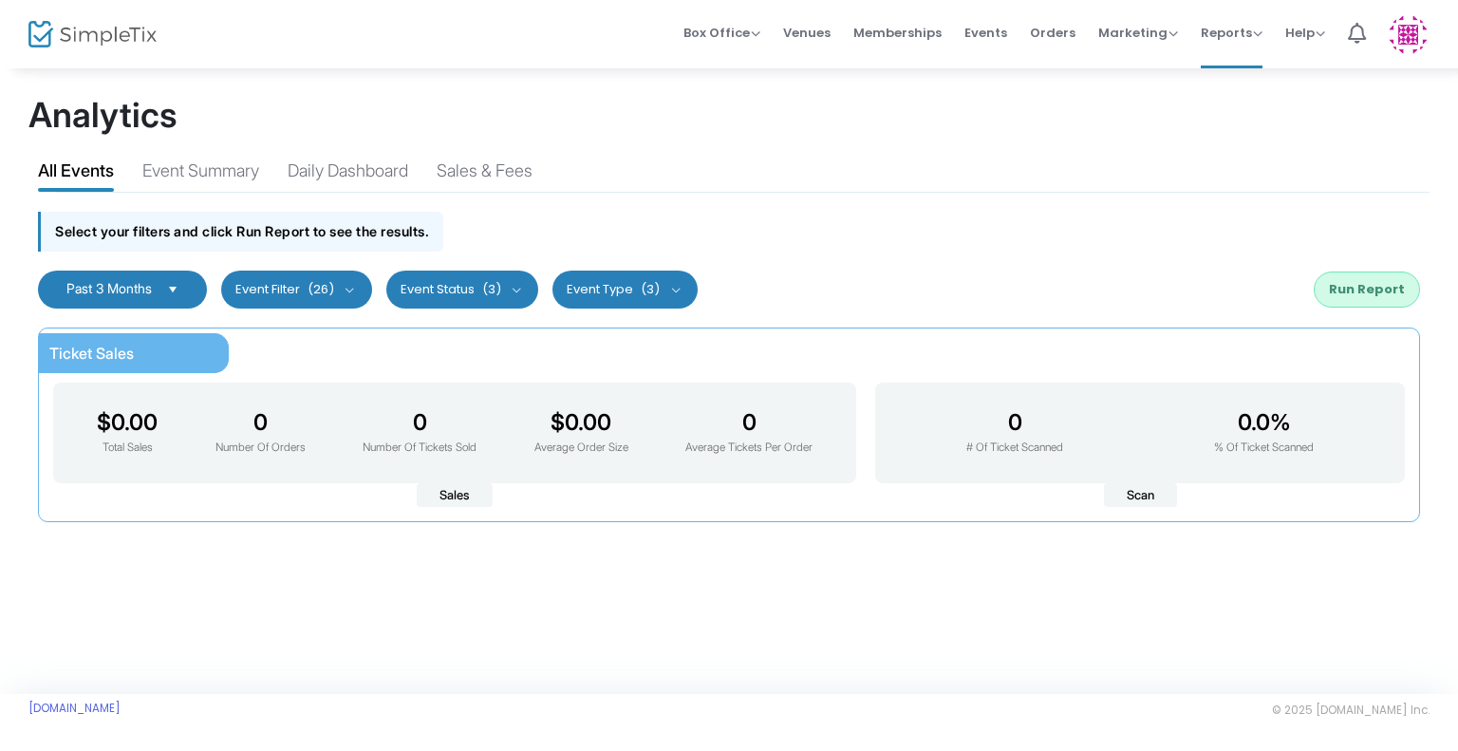
click at [174, 283] on span "Select" at bounding box center [173, 288] width 31 height 31
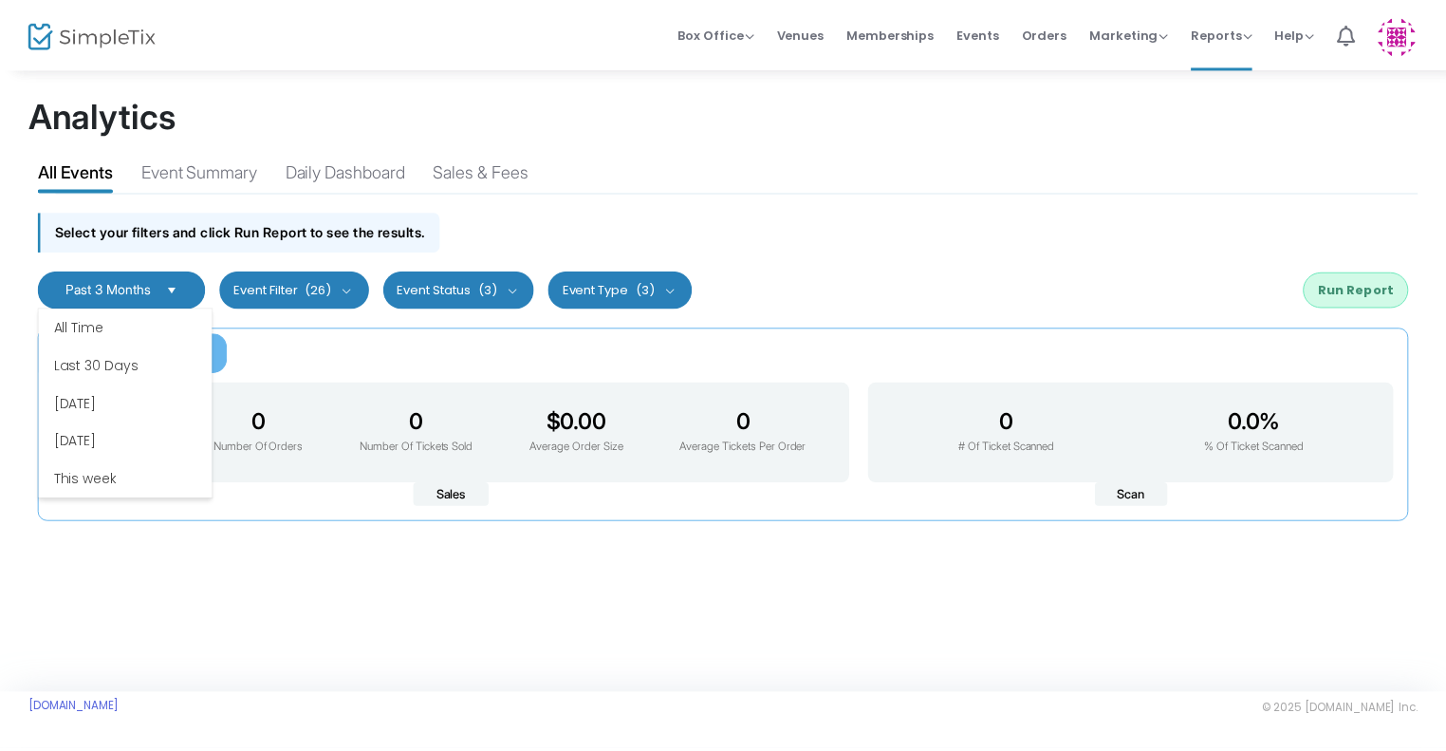
scroll to position [114, 0]
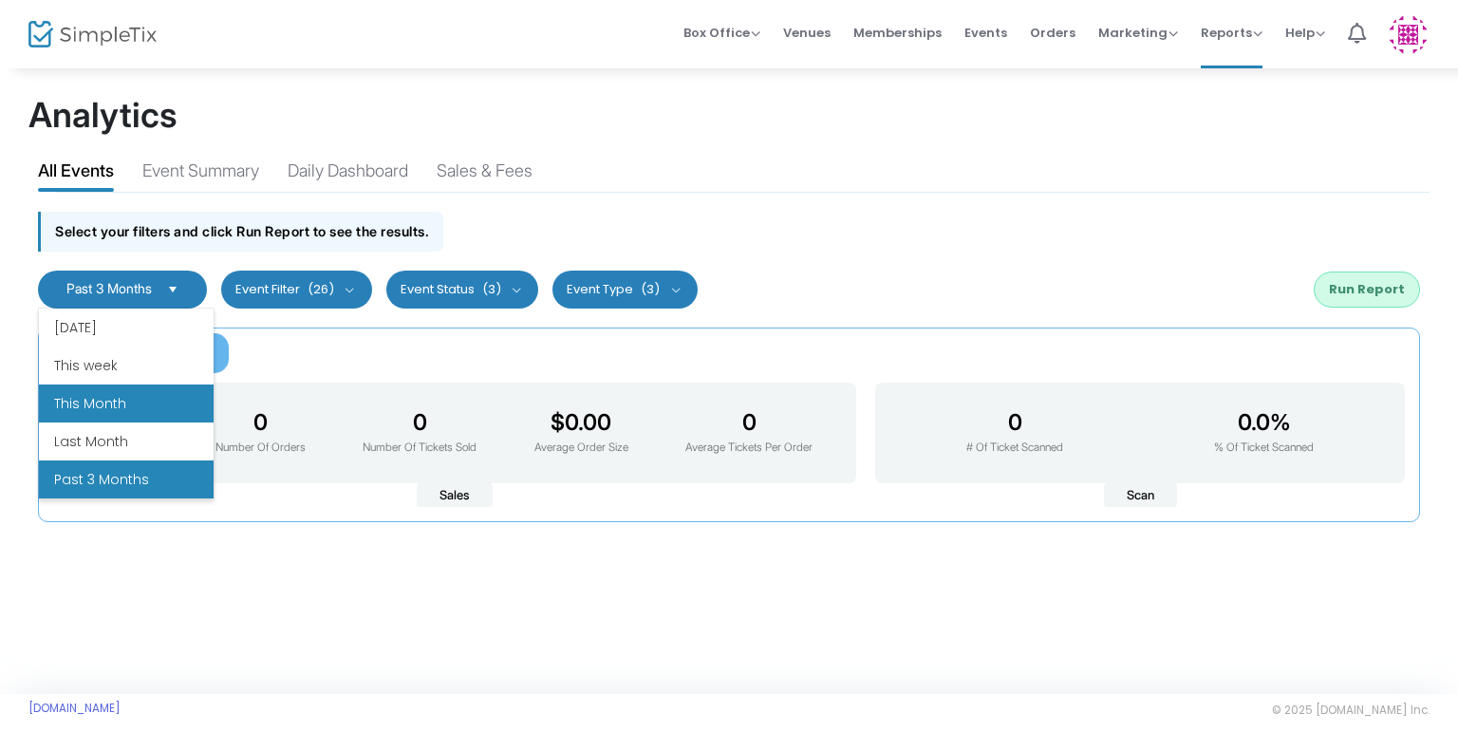
click at [121, 387] on li "This Month" at bounding box center [126, 403] width 175 height 38
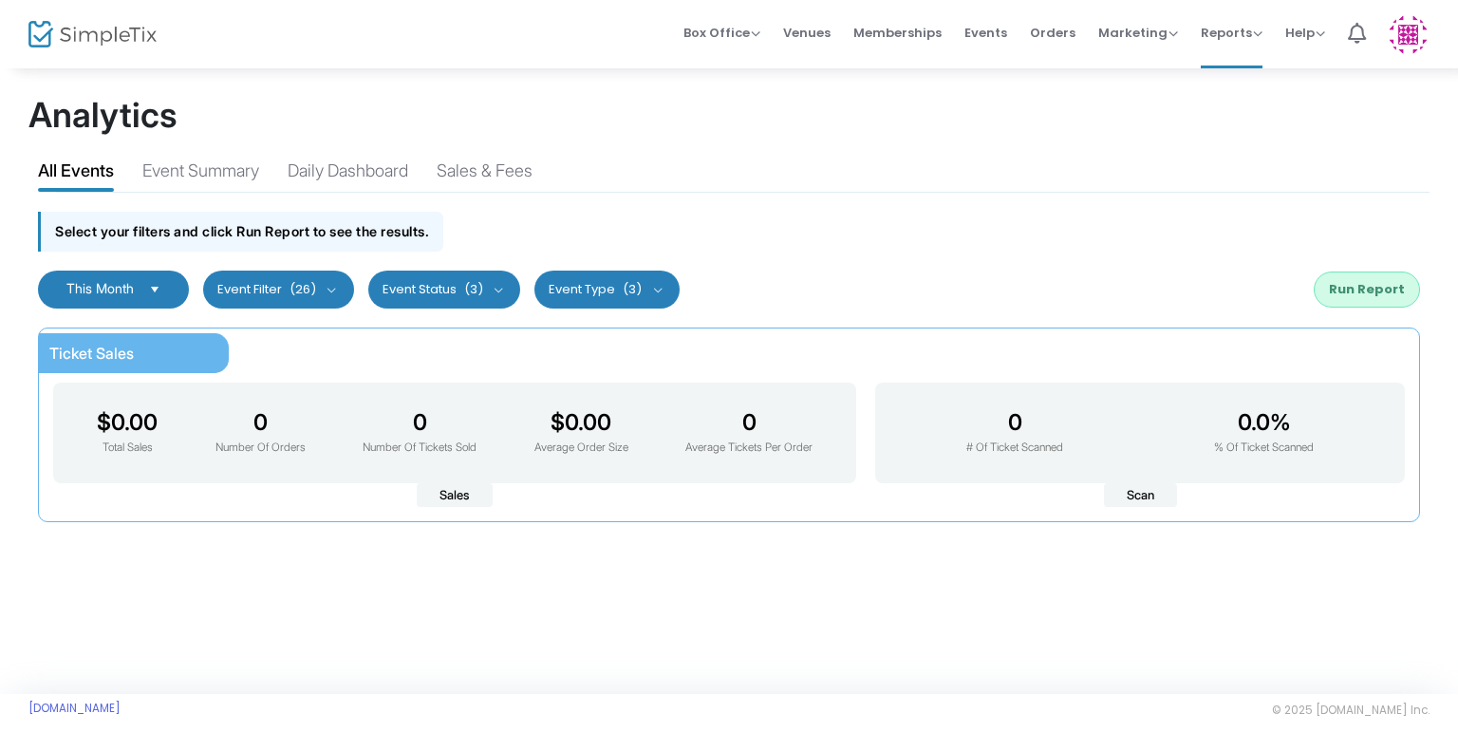
click at [668, 294] on button "Event Type (3)" at bounding box center [606, 289] width 145 height 38
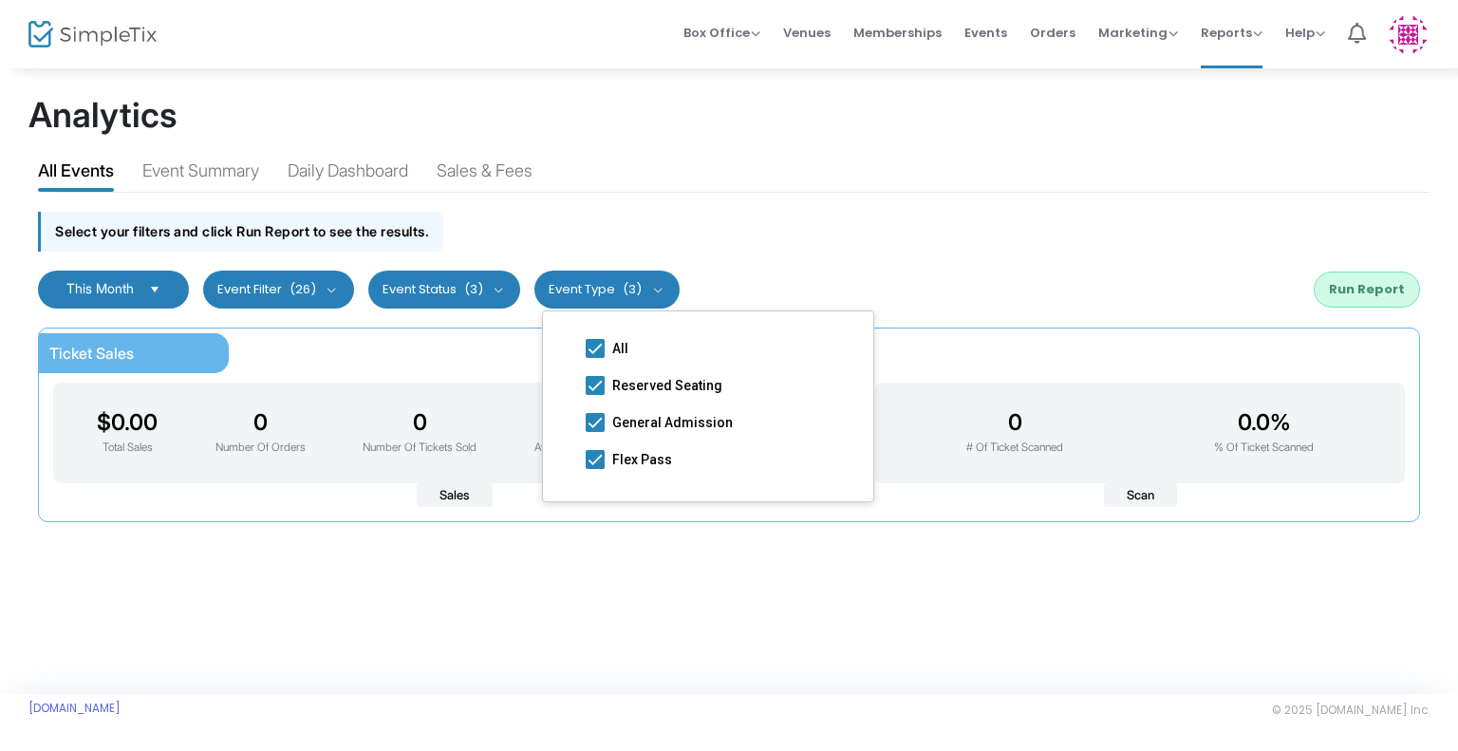
click at [790, 221] on div "Select your filters and click Run Report to see the results." at bounding box center [728, 226] width 1401 height 67
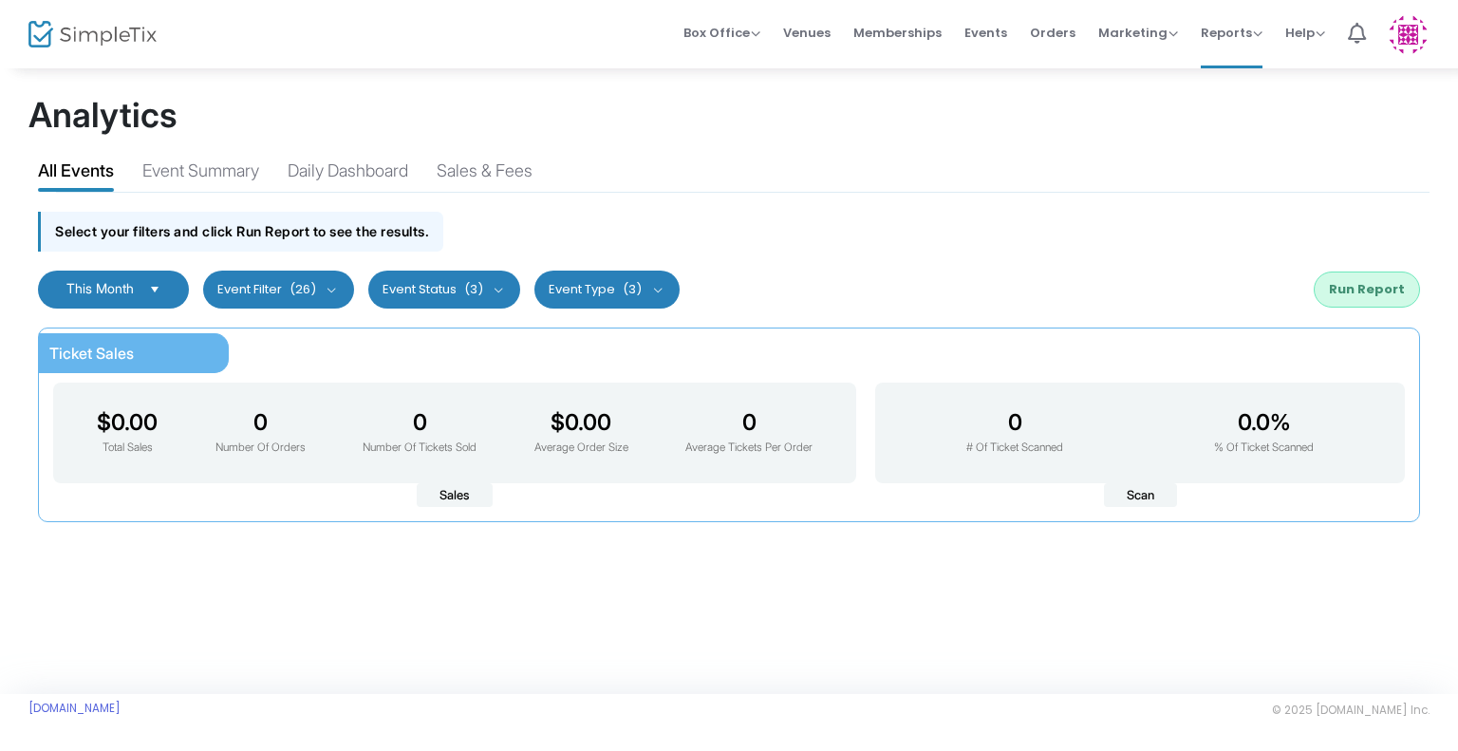
click at [467, 287] on button "Event Status (3)" at bounding box center [444, 289] width 153 height 38
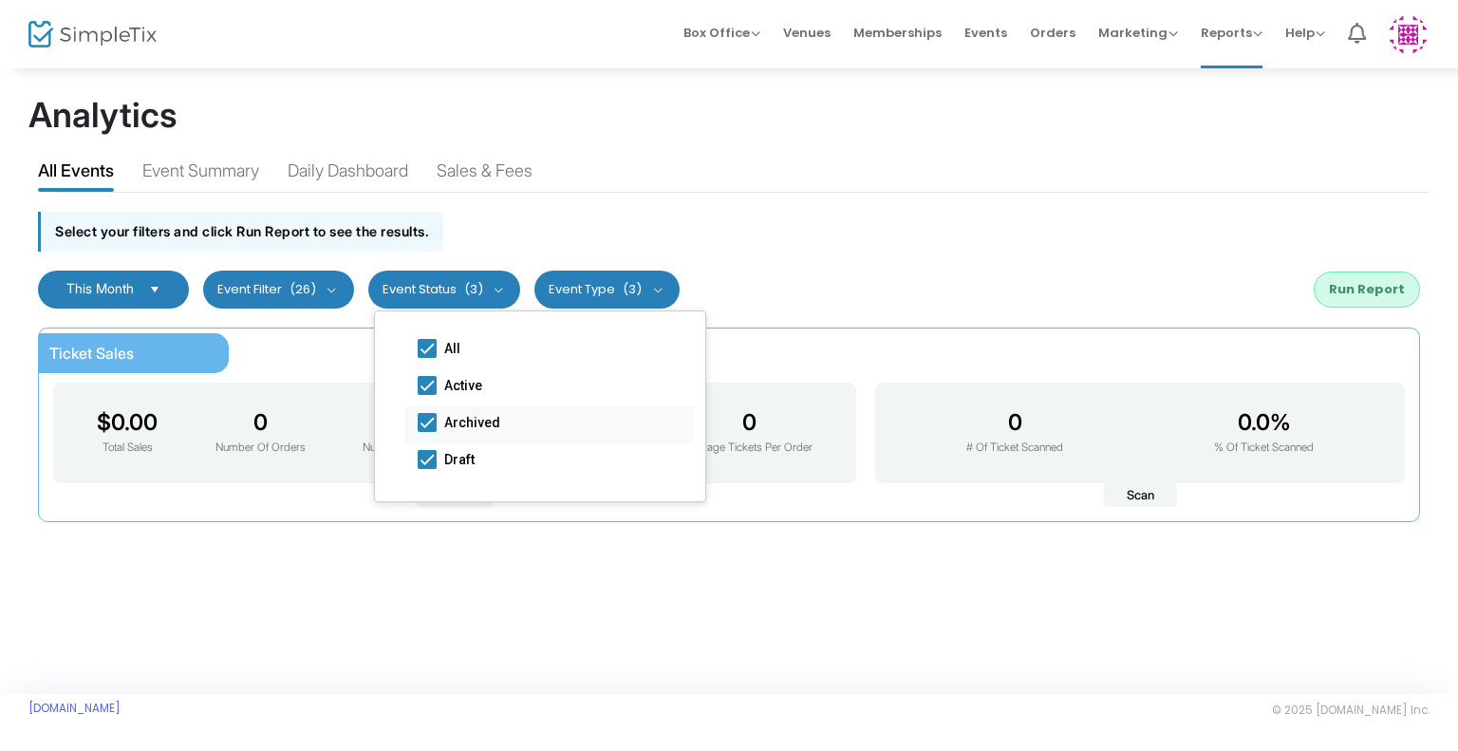
click at [422, 415] on span at bounding box center [427, 422] width 19 height 19
click at [426, 432] on input "Archived" at bounding box center [426, 432] width 1 height 1
checkbox input "false"
click at [429, 455] on span at bounding box center [427, 459] width 19 height 19
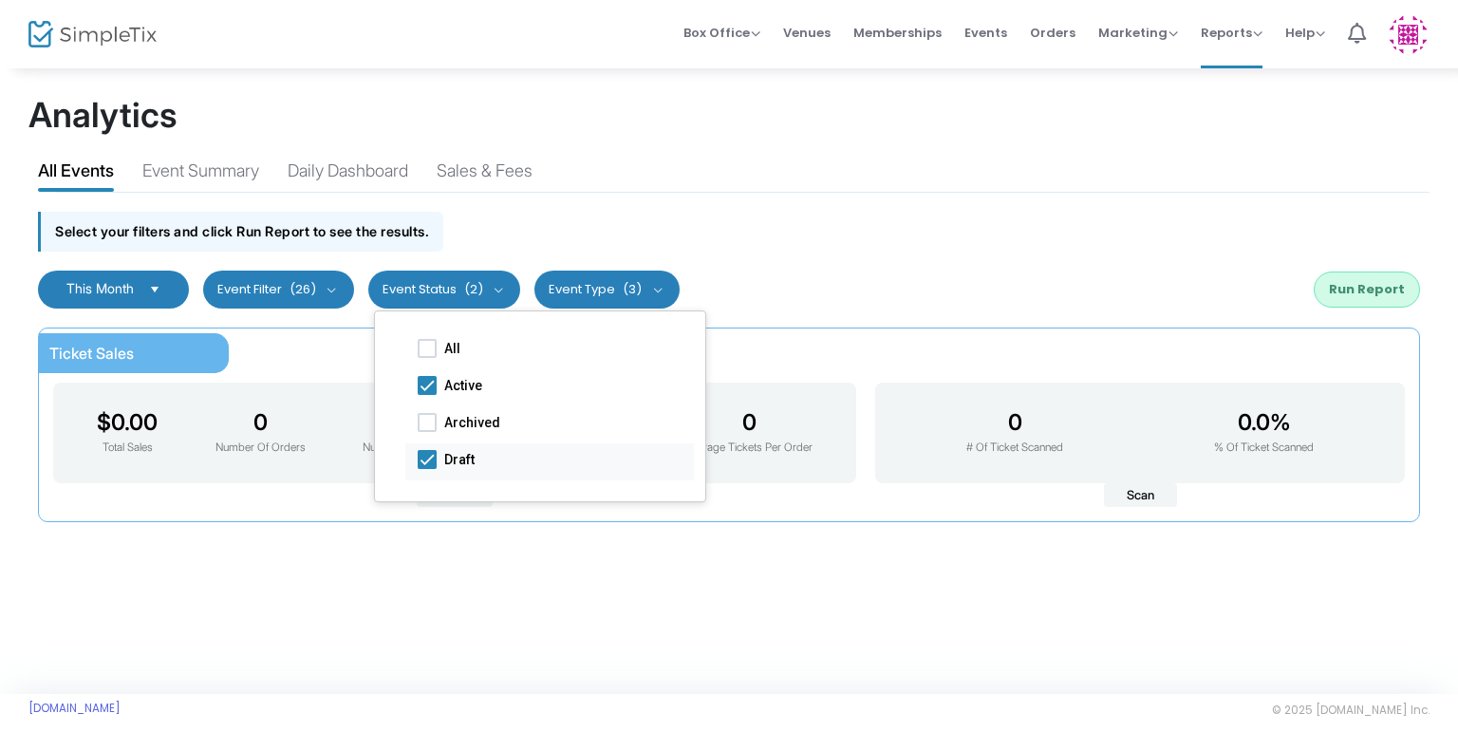
click at [427, 469] on input "Draft" at bounding box center [426, 469] width 1 height 1
checkbox input "false"
click at [1350, 290] on button "Run Report" at bounding box center [1366, 289] width 106 height 36
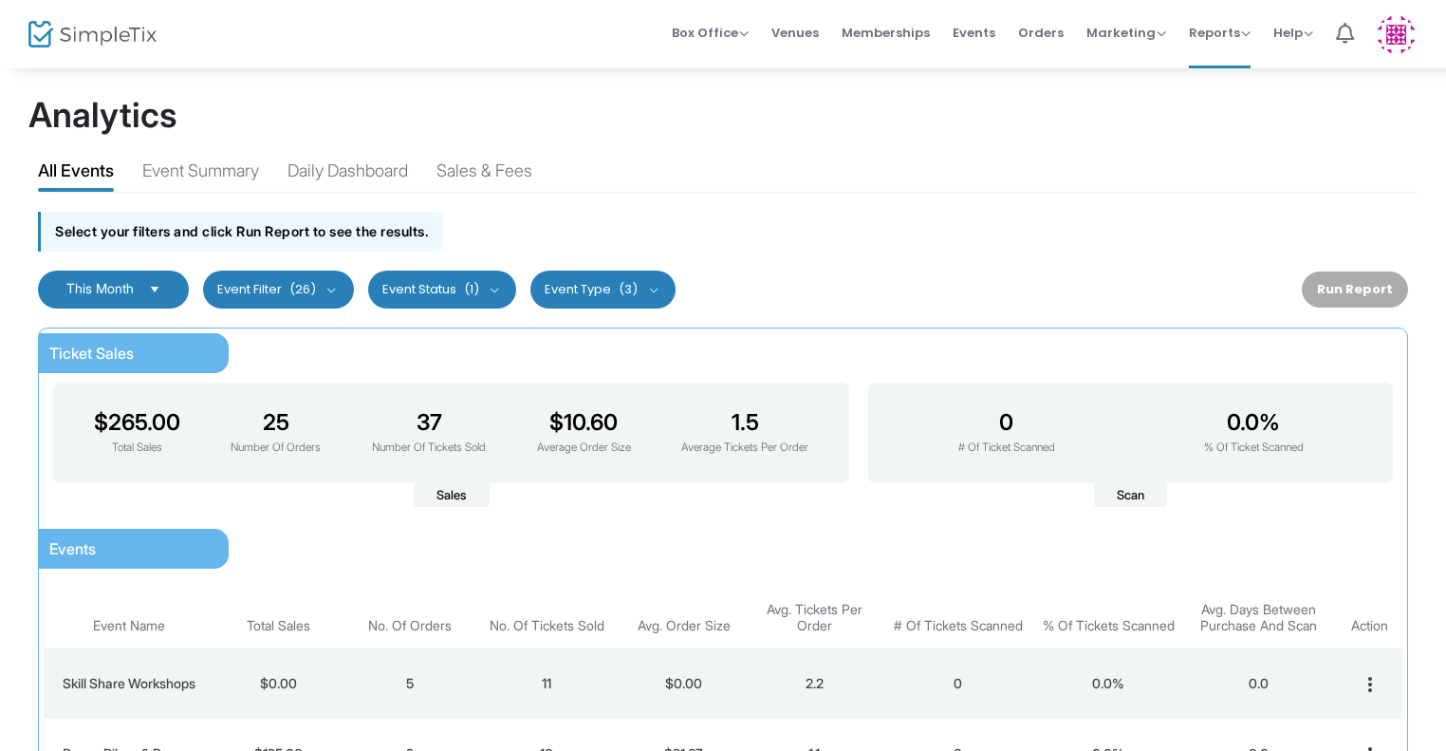
drag, startPoint x: 1442, startPoint y: 150, endPoint x: 1438, endPoint y: 197, distance: 47.7
click at [1438, 197] on div "Analytics All Events Event Summary Daily Dashboard Sales & Fees Select your fil…" at bounding box center [723, 529] width 1446 height 927
click at [1221, 210] on div "Select your filters and click Run Report to see the results." at bounding box center [722, 226] width 1389 height 67
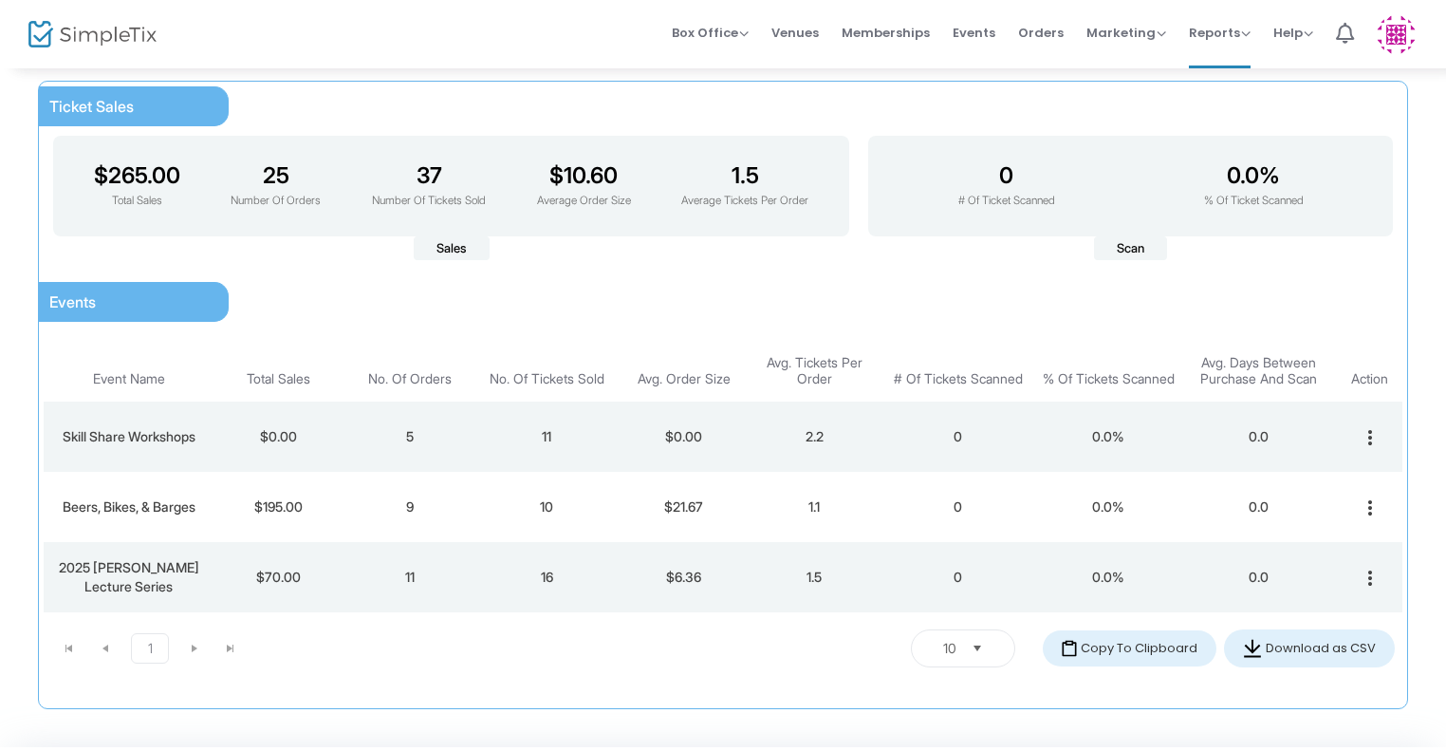
scroll to position [0, 0]
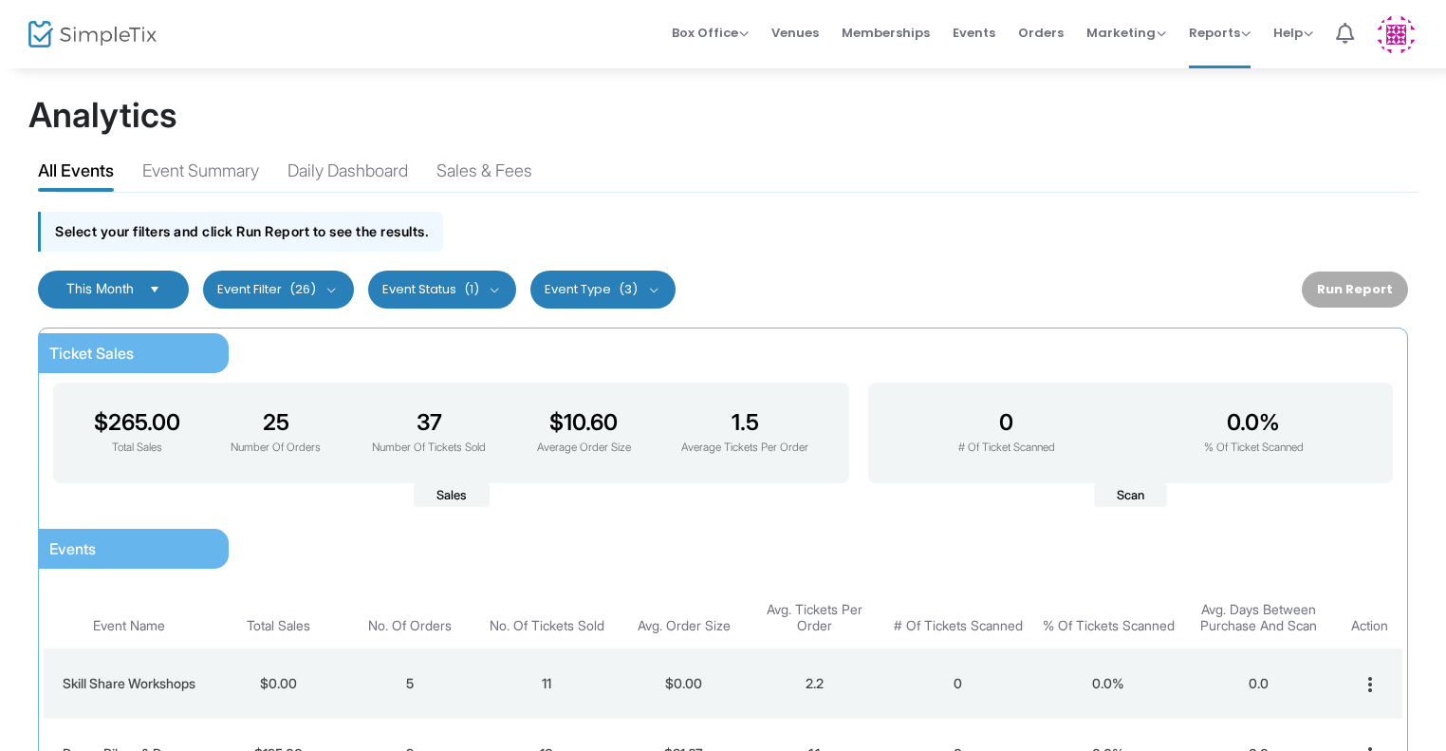
click at [336, 283] on button "Event Filter (26)" at bounding box center [278, 289] width 151 height 38
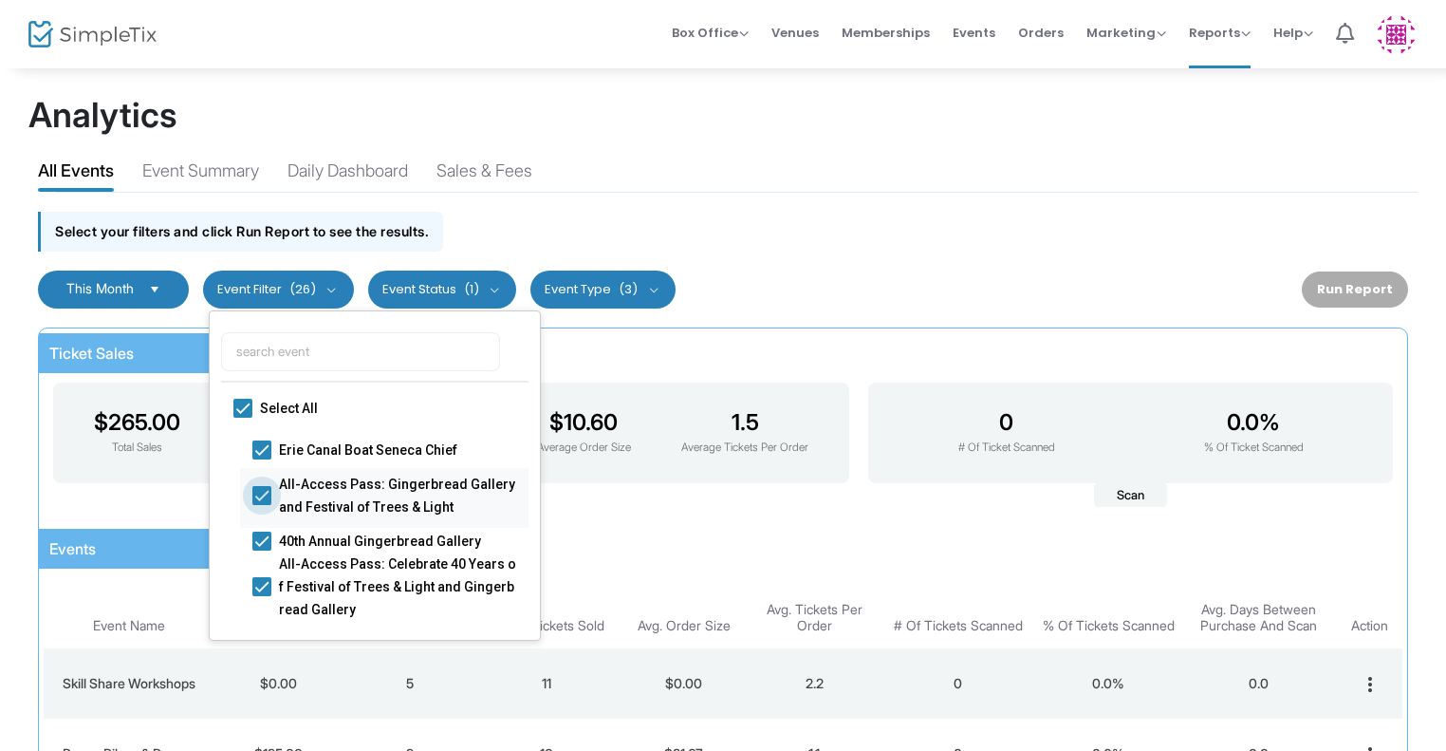
click at [259, 492] on span at bounding box center [261, 494] width 19 height 19
click at [261, 504] on input "All-Access Pass: Gingerbread Gallery and Festival of Trees & Light" at bounding box center [261, 504] width 1 height 1
checkbox input "false"
click at [262, 440] on span at bounding box center [261, 448] width 19 height 19
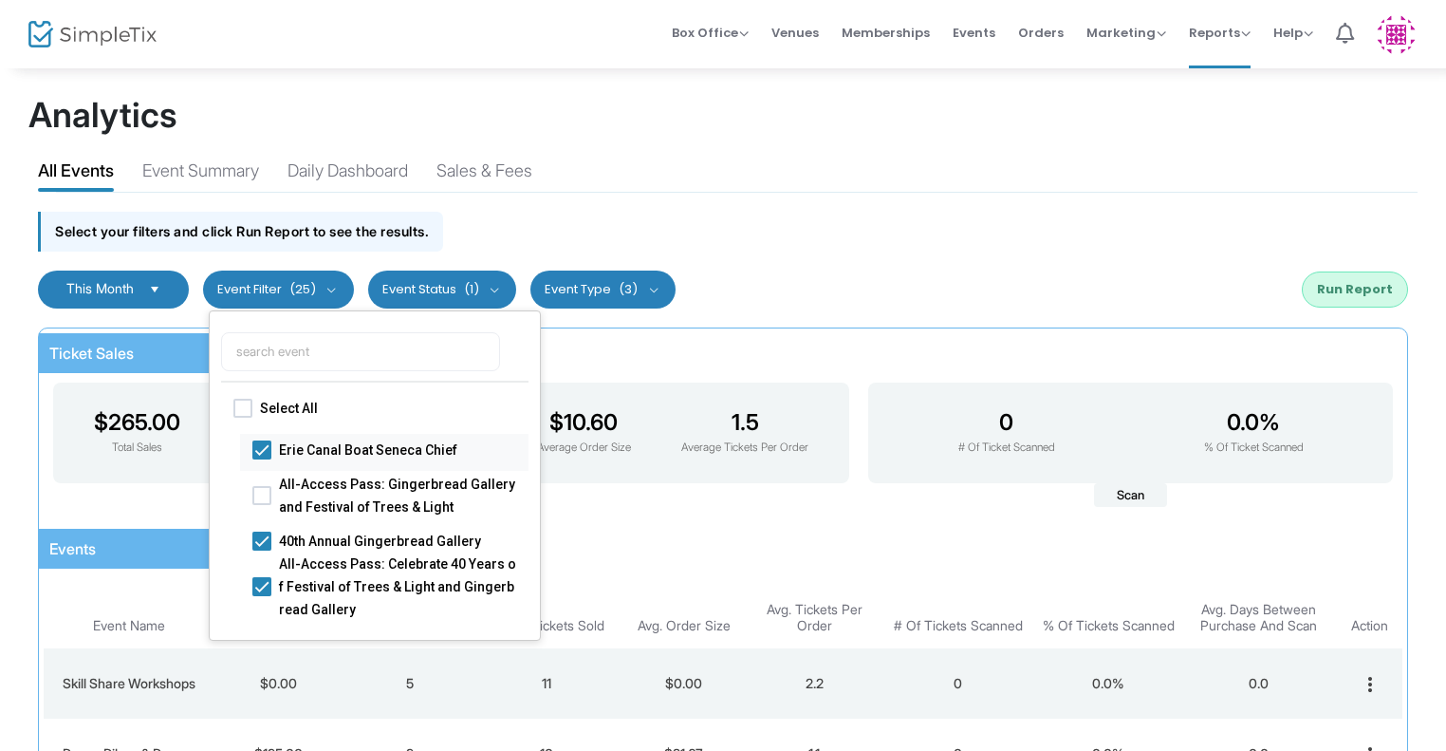
click at [262, 458] on input "Erie Canal Boat Seneca Chief" at bounding box center [261, 458] width 1 height 1
checkbox input "false"
click at [265, 538] on span at bounding box center [261, 539] width 19 height 19
click at [262, 549] on input "40th Annual Gingerbread Gallery" at bounding box center [261, 549] width 1 height 1
checkbox input "false"
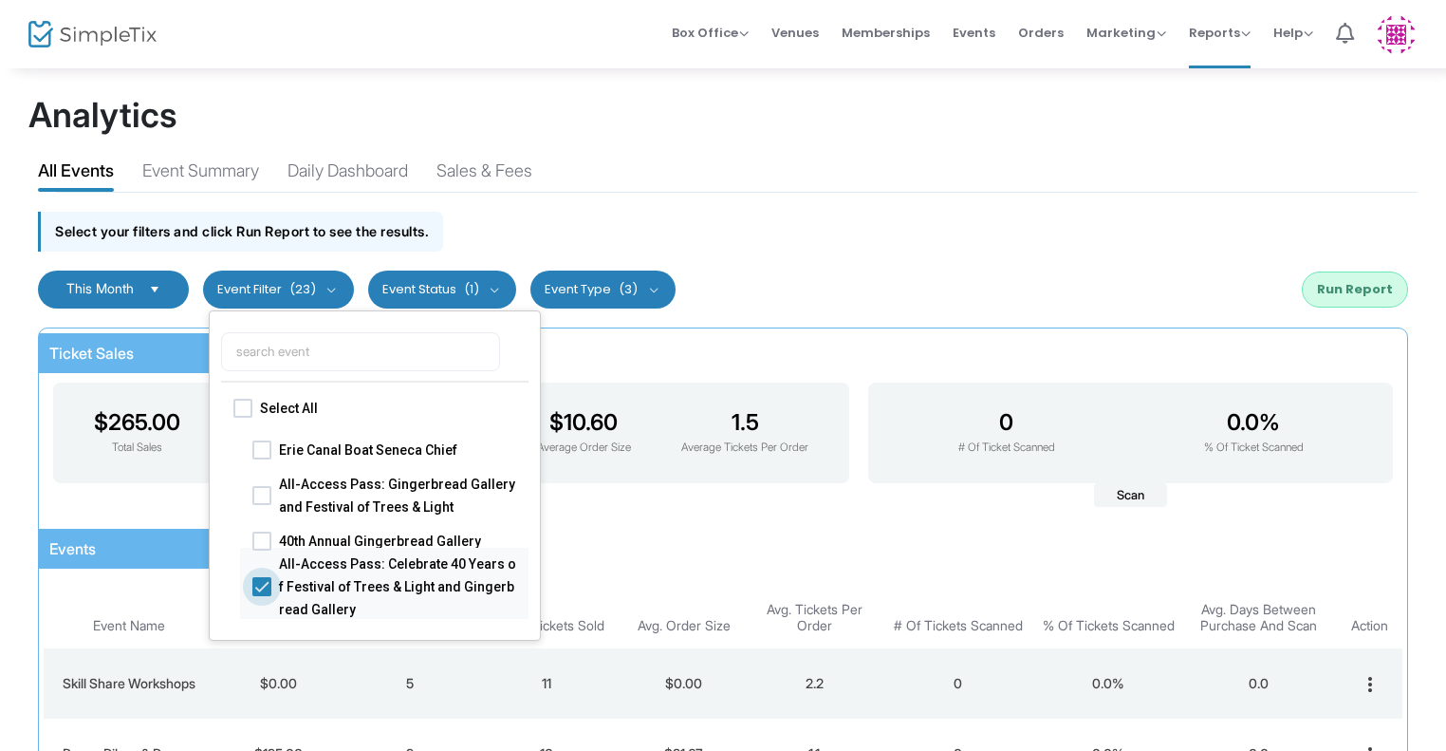
click at [259, 586] on span at bounding box center [261, 585] width 19 height 19
click at [261, 595] on input "All-Access Pass: Celebrate 40 Years of Festival of Trees & Light and Gingerbrea…" at bounding box center [261, 595] width 1 height 1
checkbox input "false"
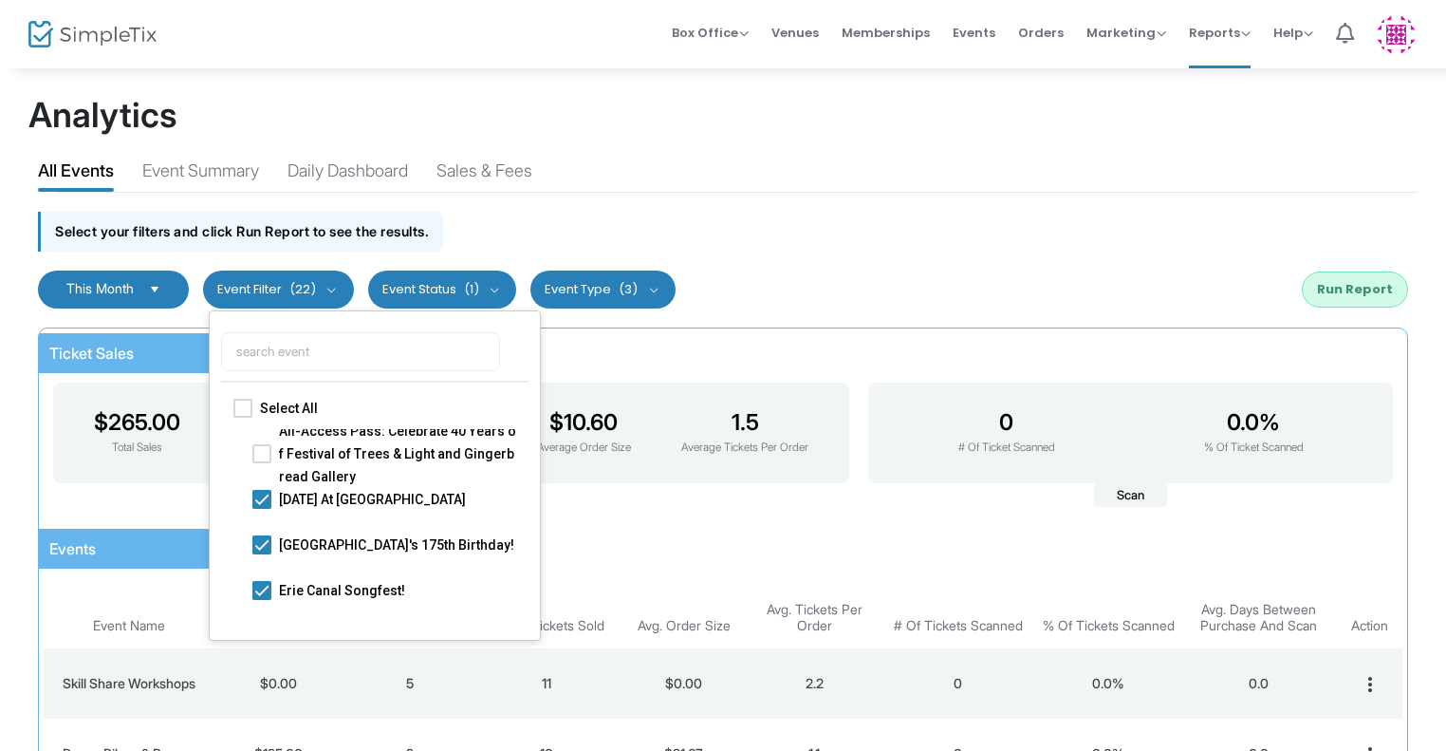
scroll to position [144, 0]
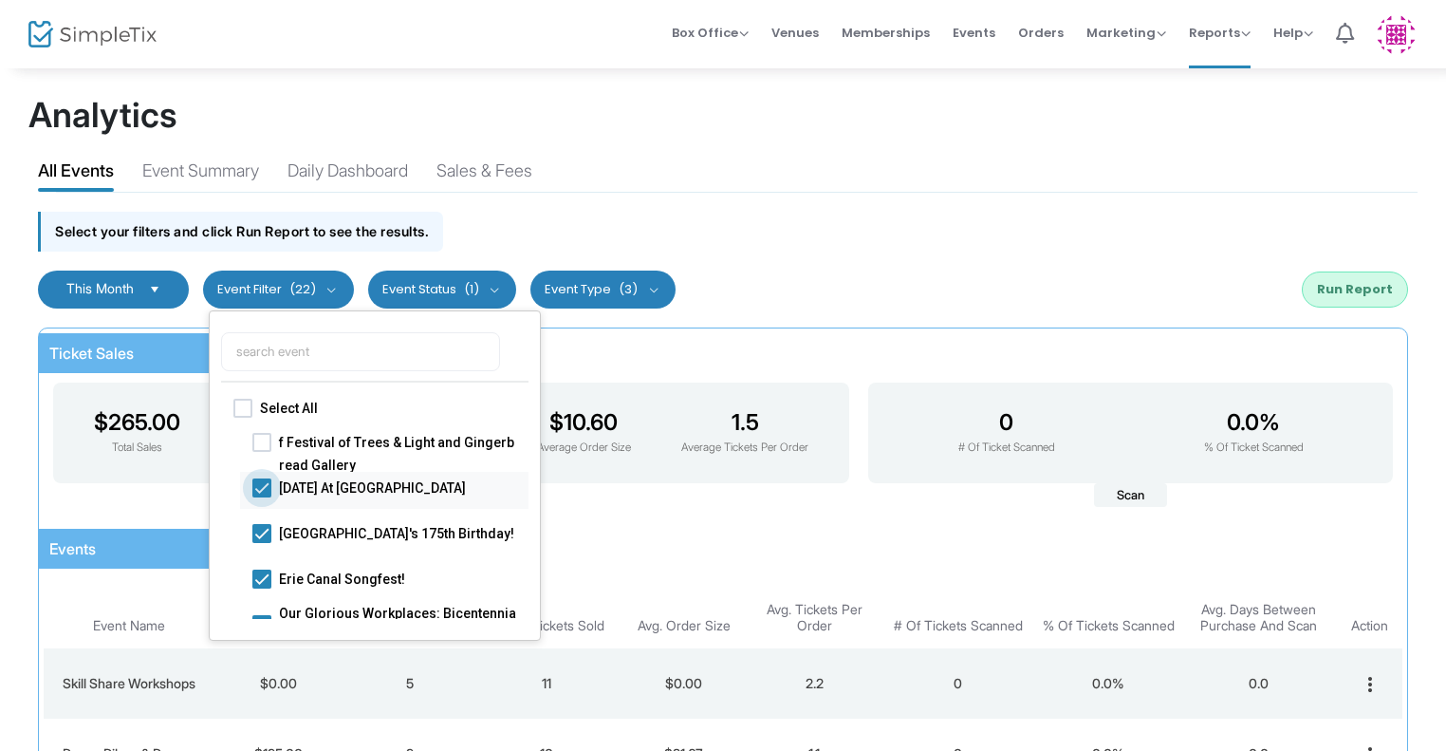
click at [265, 477] on span at bounding box center [261, 486] width 19 height 19
click at [262, 496] on input "Wednesday At The Weighlock" at bounding box center [261, 496] width 1 height 1
checkbox input "false"
click at [260, 524] on span at bounding box center [261, 532] width 19 height 19
click at [261, 542] on input "Weighlock Building's 175th Birthday!" at bounding box center [261, 542] width 1 height 1
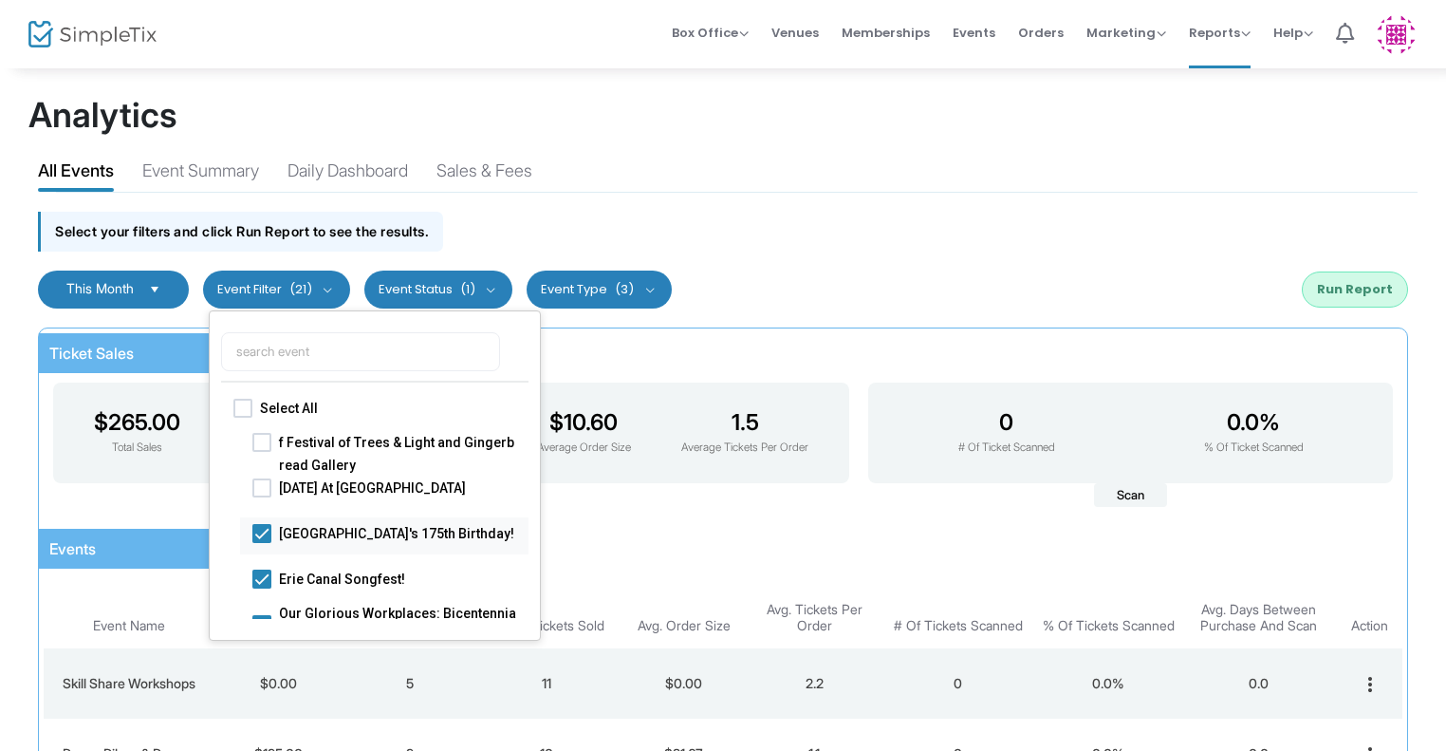
checkbox input "false"
click at [258, 573] on span at bounding box center [261, 577] width 19 height 19
click at [261, 587] on input "Erie Canal Songfest!" at bounding box center [261, 587] width 1 height 1
checkbox input "false"
drag, startPoint x: 525, startPoint y: 487, endPoint x: 521, endPoint y: 527, distance: 40.0
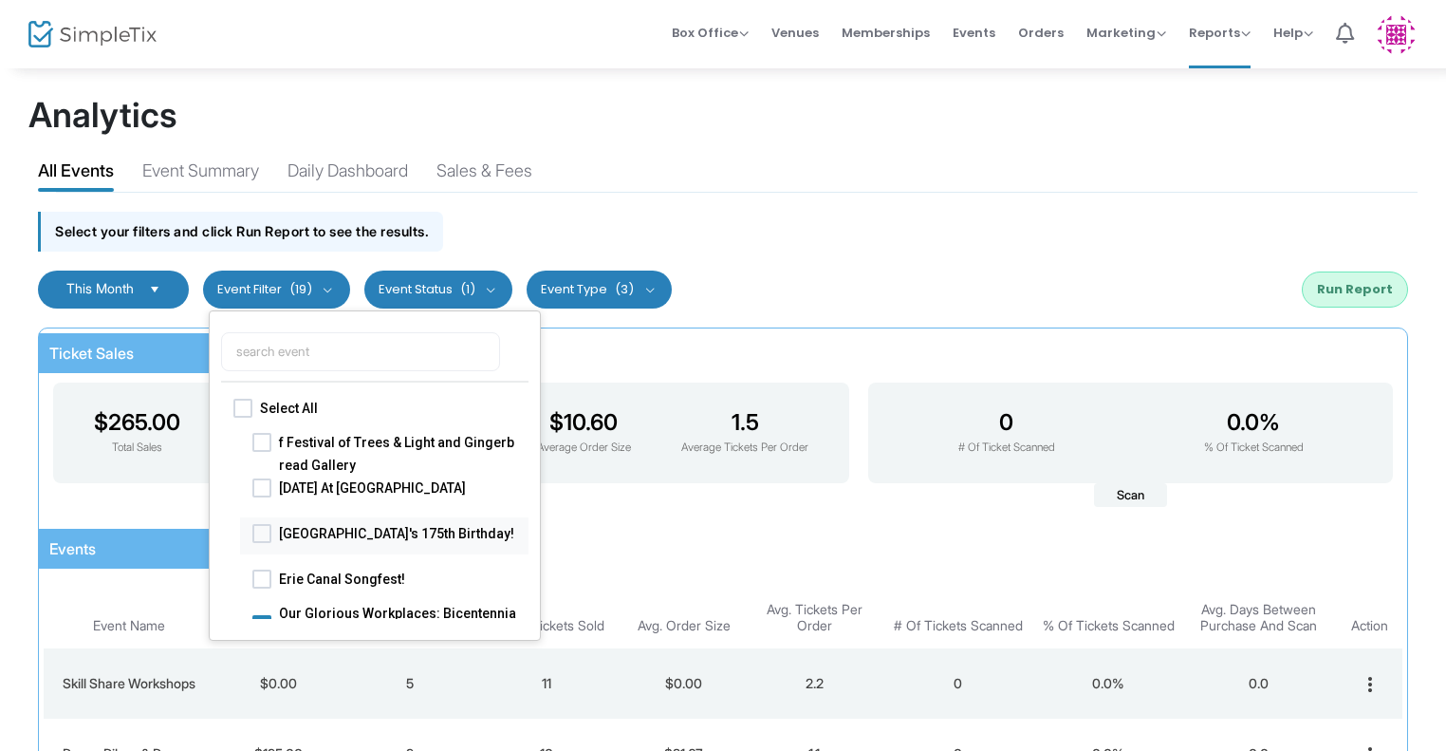
click at [521, 527] on div "Erie Canal Boat Seneca Chief All-Access Pass: Gingerbread Gallery and Festival …" at bounding box center [384, 535] width 326 height 501
click at [529, 571] on ul "Select All Erie Canal Boat Seneca Chief All-Access Pass: Gingerbread Gallery an…" at bounding box center [375, 475] width 332 height 330
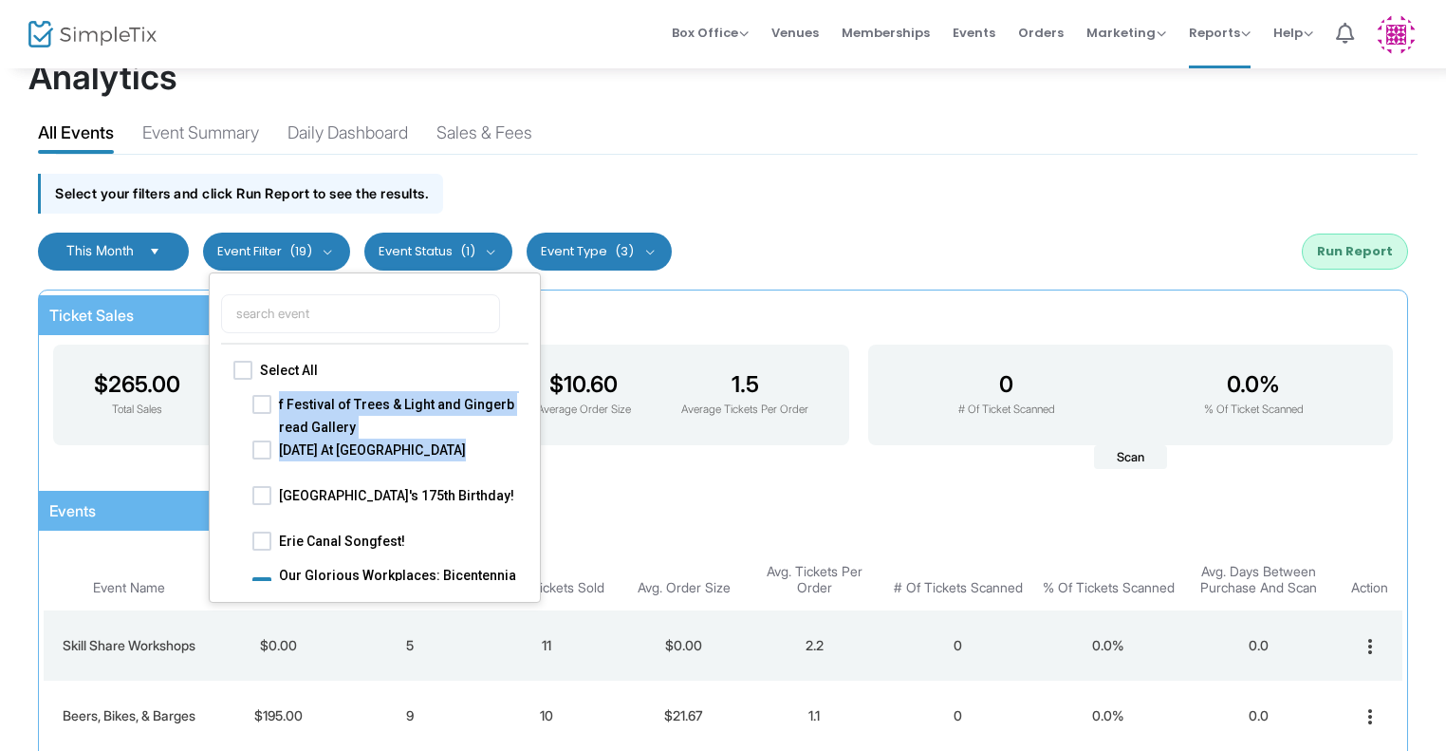
drag, startPoint x: 526, startPoint y: 460, endPoint x: 529, endPoint y: 510, distance: 49.4
click at [529, 510] on ul "Select All Erie Canal Boat Seneca Chief All-Access Pass: Gingerbread Gallery an…" at bounding box center [375, 437] width 332 height 330
drag, startPoint x: 534, startPoint y: 459, endPoint x: 537, endPoint y: 498, distance: 39.0
click at [537, 498] on ul "Select All Erie Canal Boat Seneca Chief All-Access Pass: Gingerbread Gallery an…" at bounding box center [375, 437] width 332 height 330
click at [935, 154] on hr at bounding box center [737, 154] width 1362 height 1
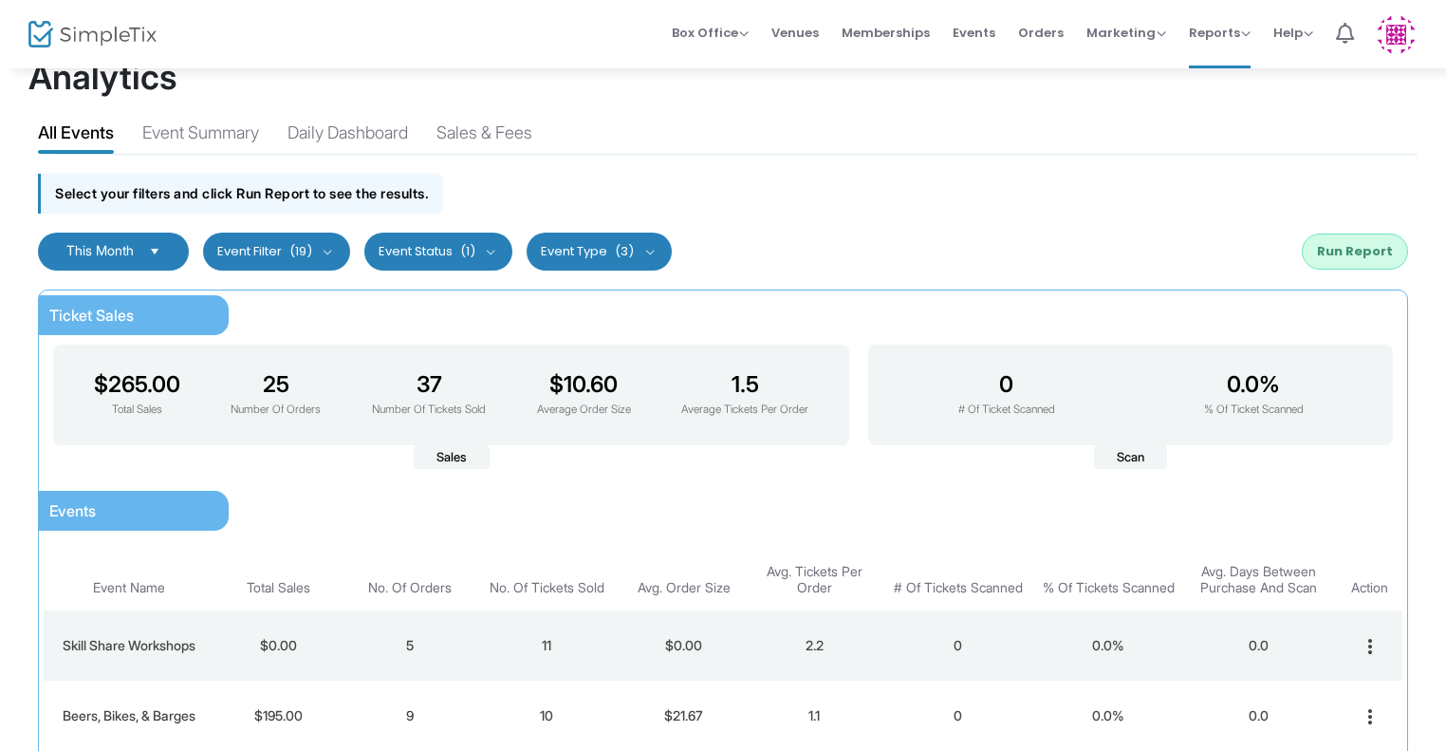
click at [253, 252] on button "Event Filter (19)" at bounding box center [276, 251] width 147 height 38
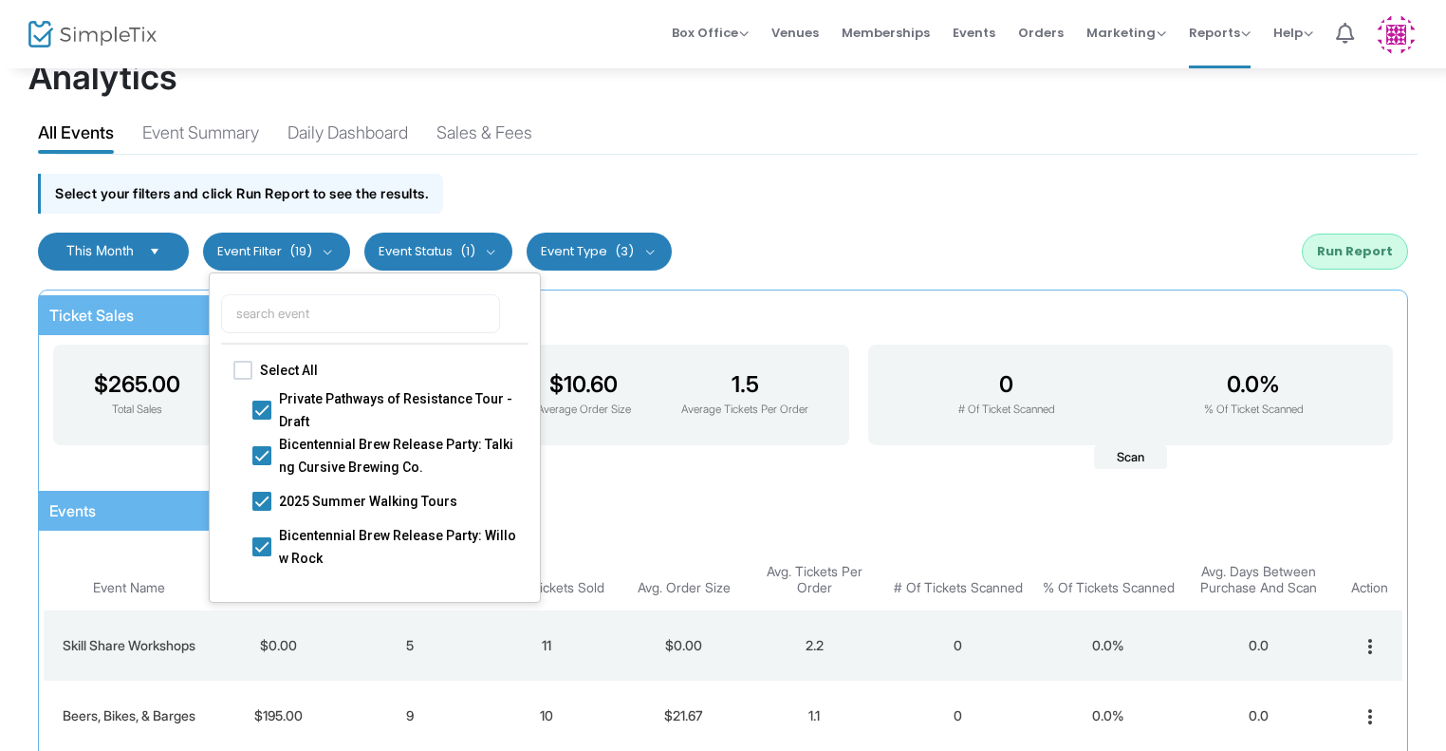
checkbox input "true"
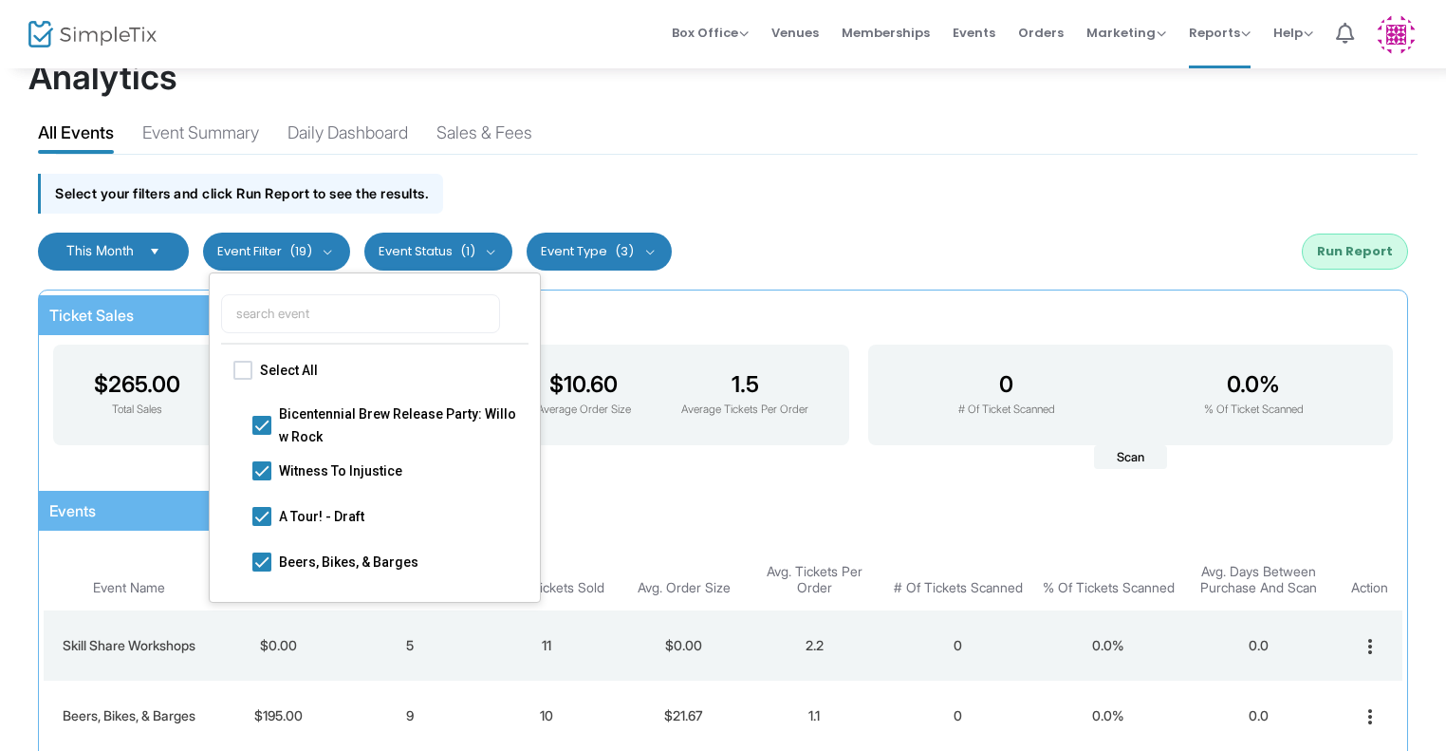
scroll to position [391, 0]
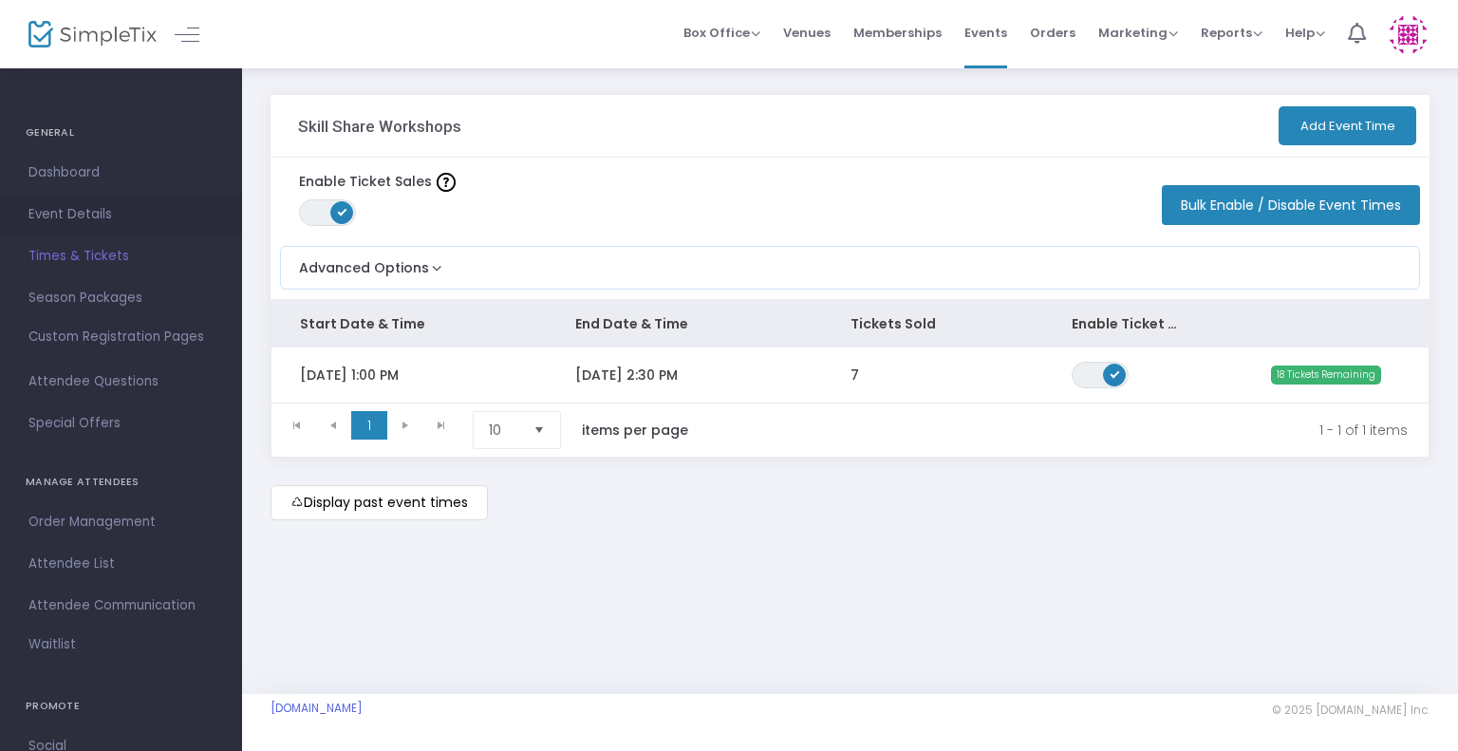
click at [79, 212] on span "Event Details" at bounding box center [120, 214] width 185 height 25
